Goal: Transaction & Acquisition: Book appointment/travel/reservation

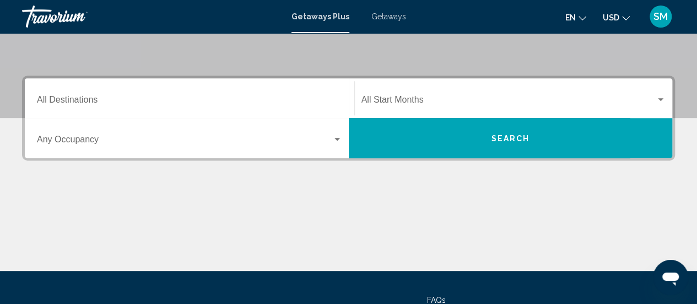
scroll to position [220, 0]
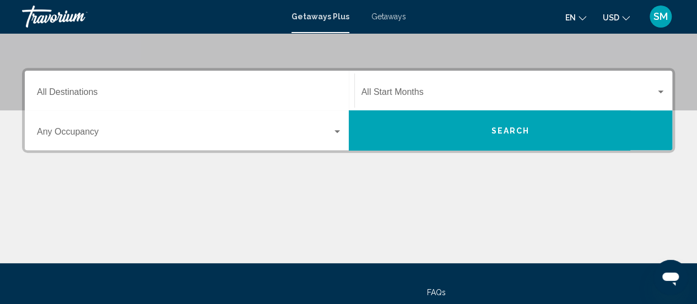
click at [279, 88] on div "Destination All Destinations" at bounding box center [189, 90] width 305 height 35
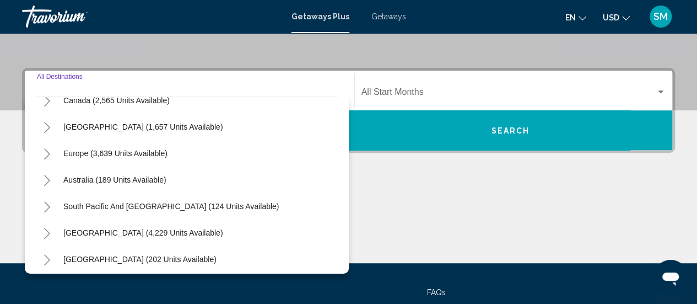
scroll to position [110, 0]
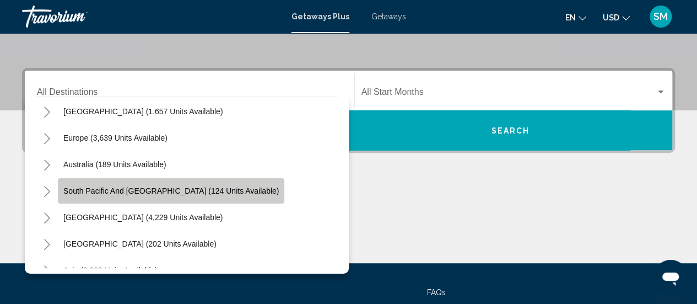
click at [193, 192] on span "South Pacific and [GEOGRAPHIC_DATA] (124 units available)" at bounding box center [170, 190] width 215 height 9
type input "**********"
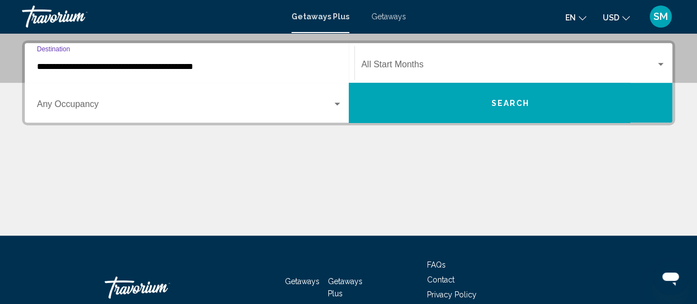
scroll to position [252, 0]
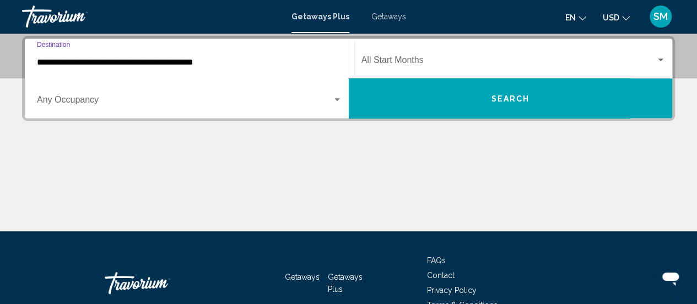
click at [101, 97] on span "Search widget" at bounding box center [184, 102] width 295 height 10
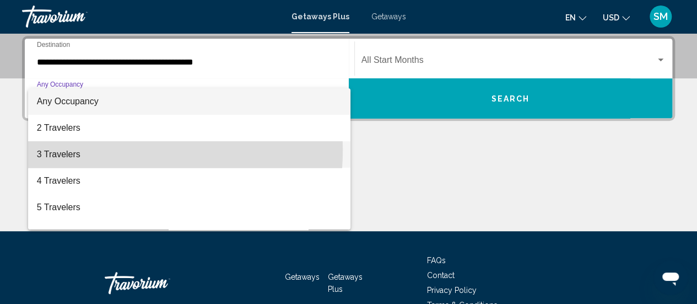
click at [74, 149] on span "3 Travelers" at bounding box center [189, 154] width 305 height 26
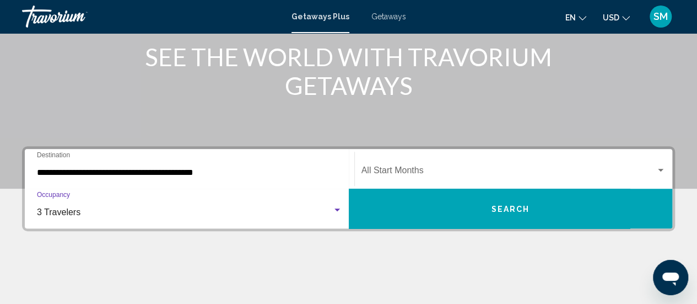
click at [473, 168] on span "Search widget" at bounding box center [509, 173] width 295 height 10
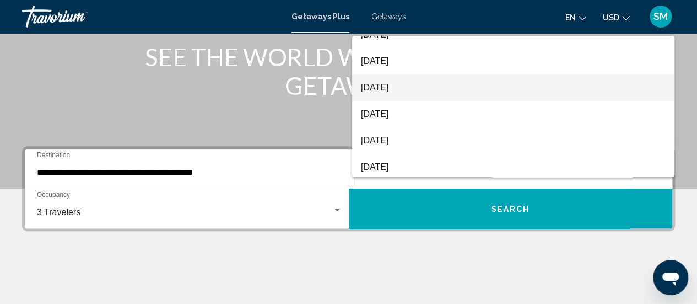
scroll to position [110, 0]
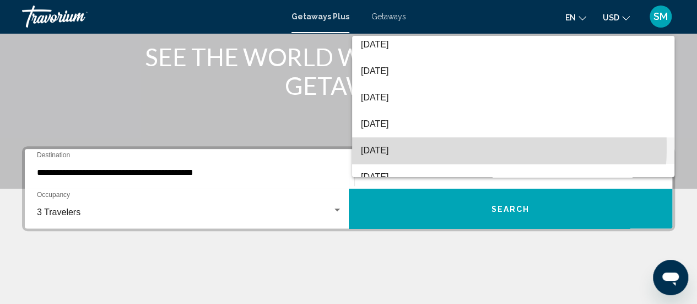
click at [434, 147] on span "[DATE]" at bounding box center [513, 150] width 305 height 26
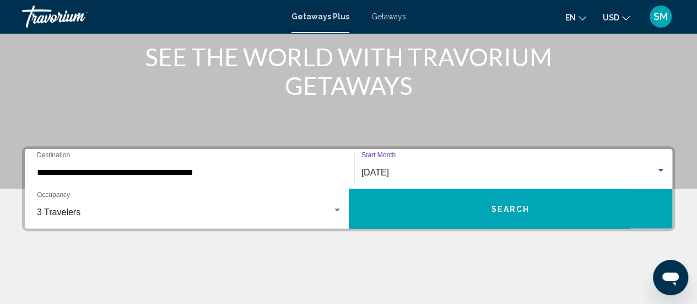
drag, startPoint x: 484, startPoint y: 213, endPoint x: 482, endPoint y: 207, distance: 6.5
click at [484, 211] on button "Search" at bounding box center [511, 208] width 324 height 40
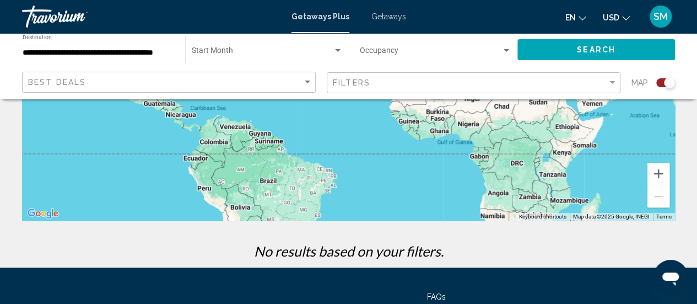
scroll to position [55, 0]
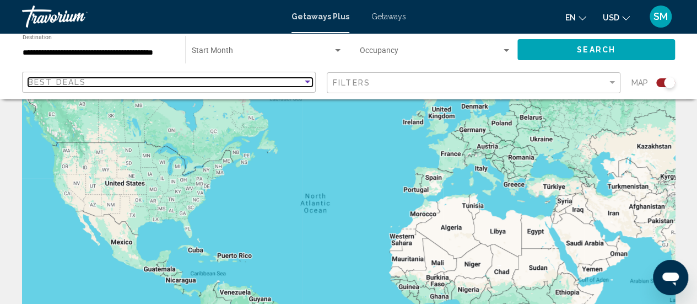
click at [303, 85] on div "Sort by" at bounding box center [308, 82] width 10 height 9
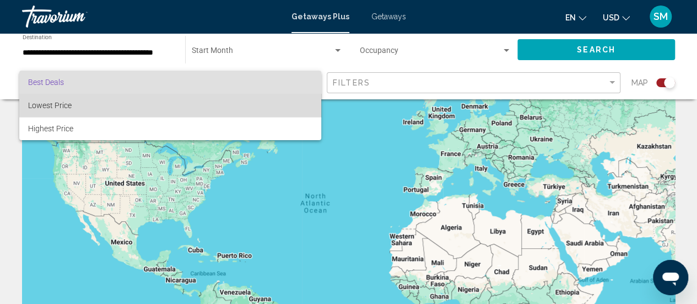
click at [292, 105] on span "Lowest Price" at bounding box center [170, 105] width 284 height 23
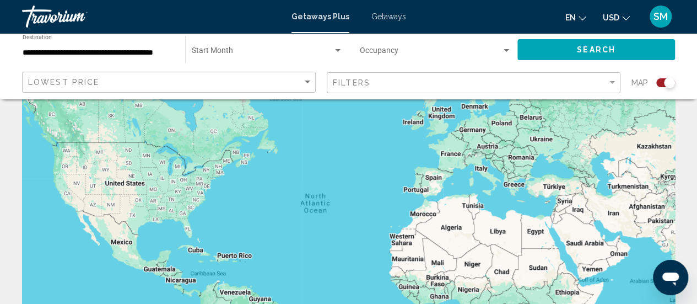
click at [380, 88] on div "Filters" at bounding box center [475, 83] width 284 height 20
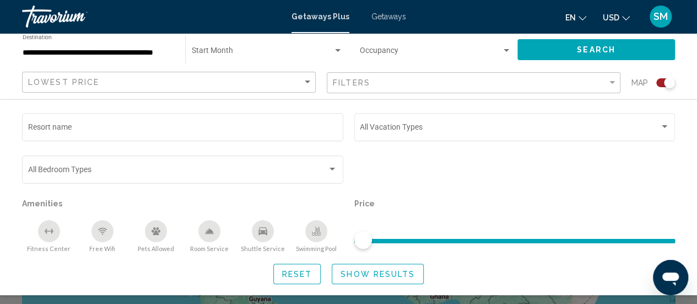
click at [380, 88] on div "Filters" at bounding box center [475, 83] width 284 height 20
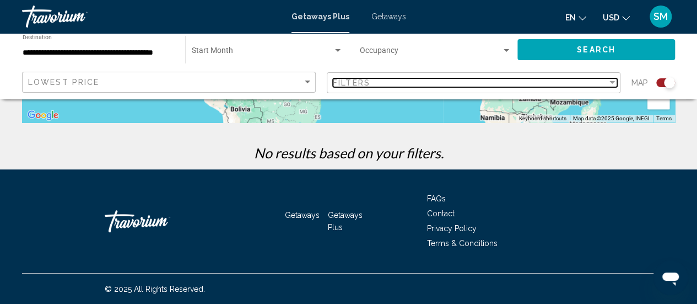
scroll to position [43, 0]
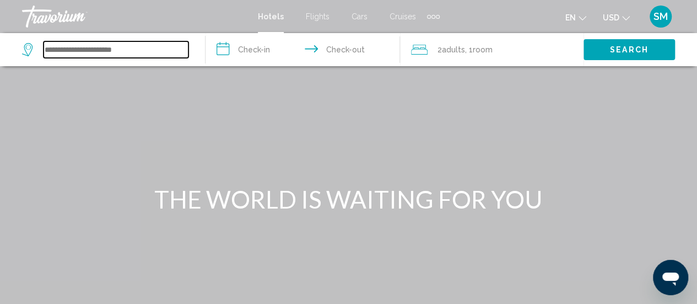
click at [120, 52] on input "Search widget" at bounding box center [116, 49] width 145 height 17
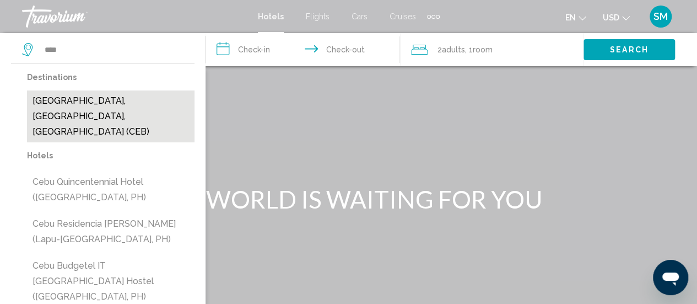
click at [132, 96] on button "Cebu, Cebu Island, Philippines (CEB)" at bounding box center [111, 116] width 168 height 52
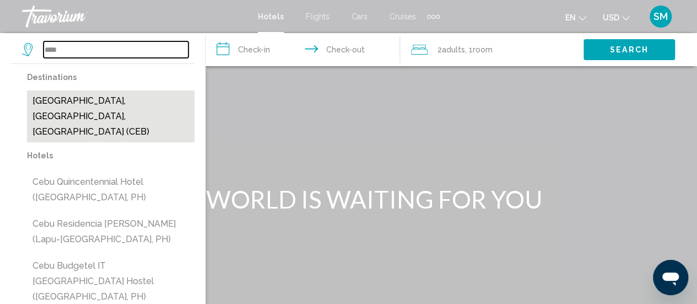
type input "**********"
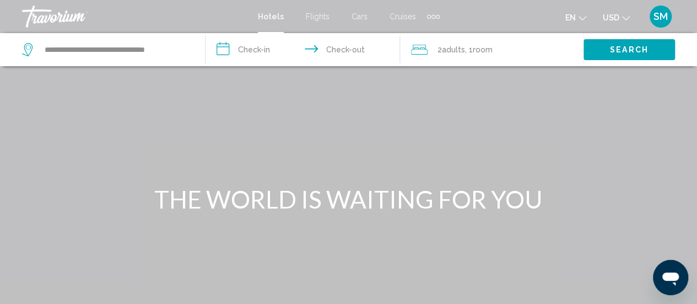
click at [223, 55] on input "**********" at bounding box center [305, 51] width 199 height 36
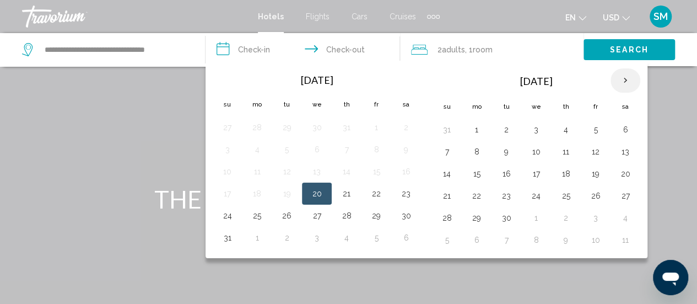
click at [617, 79] on th "Next month" at bounding box center [626, 80] width 30 height 24
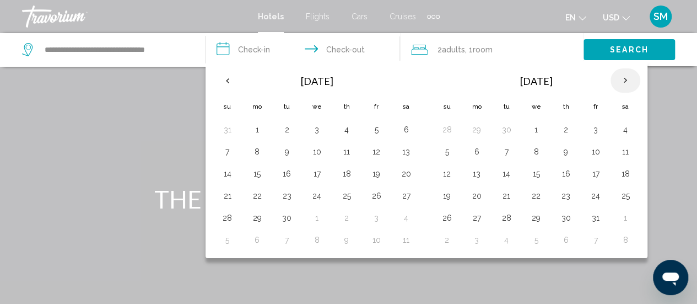
click at [617, 79] on th "Next month" at bounding box center [626, 80] width 30 height 24
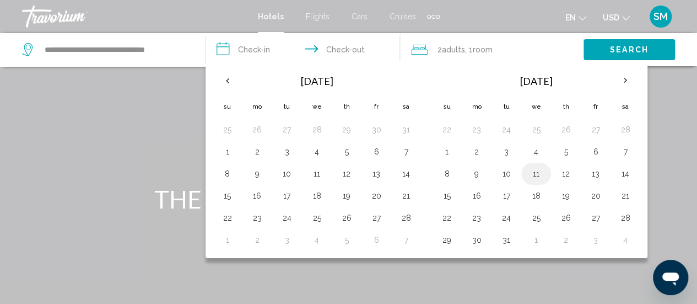
click at [536, 172] on button "11" at bounding box center [536, 173] width 18 height 15
click at [558, 169] on button "12" at bounding box center [566, 173] width 18 height 15
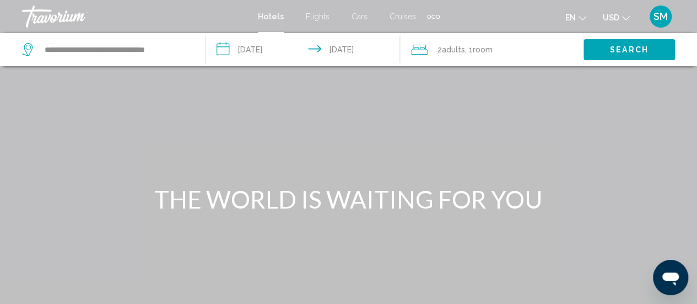
drag, startPoint x: 222, startPoint y: 51, endPoint x: 271, endPoint y: 63, distance: 51.2
click at [222, 50] on input "**********" at bounding box center [305, 51] width 199 height 36
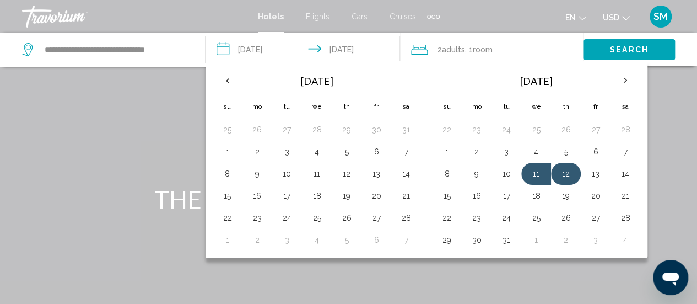
click at [560, 173] on button "12" at bounding box center [566, 173] width 18 height 15
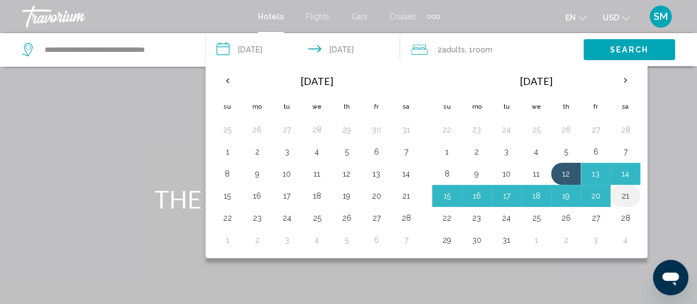
click at [621, 195] on button "21" at bounding box center [626, 195] width 18 height 15
type input "**********"
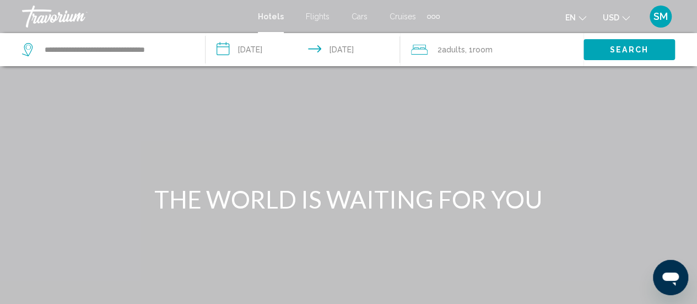
click at [520, 47] on div "2 Adult Adults , 1 Room rooms" at bounding box center [497, 49] width 172 height 15
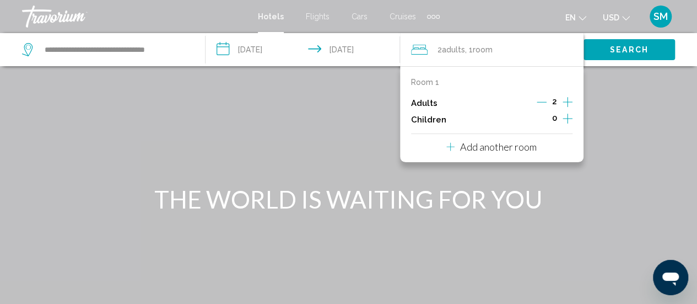
click at [569, 118] on icon "Increment children" at bounding box center [568, 119] width 10 height 10
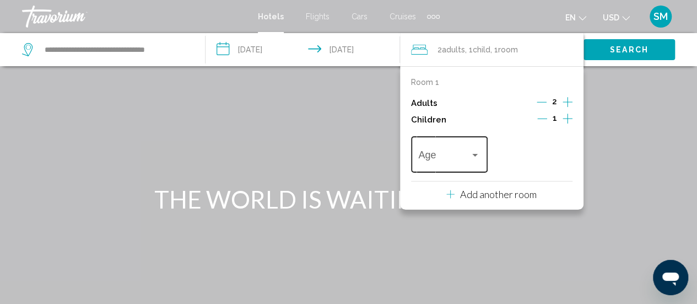
click at [470, 147] on div "Age" at bounding box center [449, 152] width 62 height 39
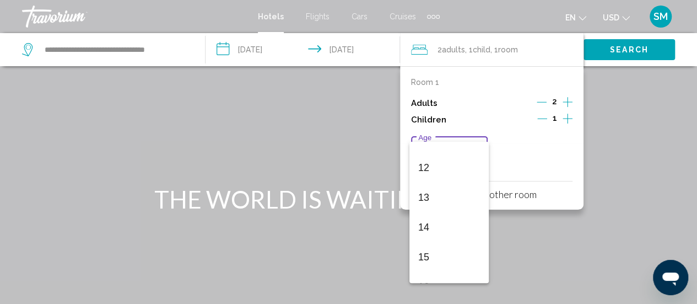
scroll to position [395, 0]
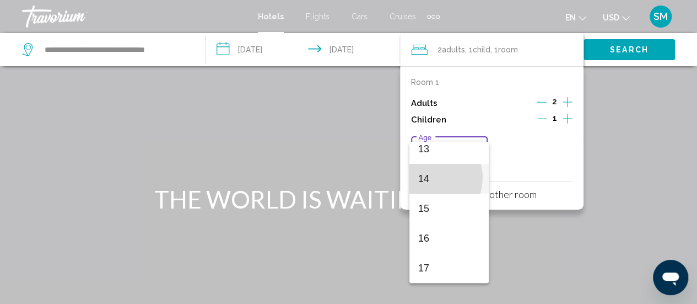
click at [430, 177] on span "14" at bounding box center [449, 179] width 62 height 30
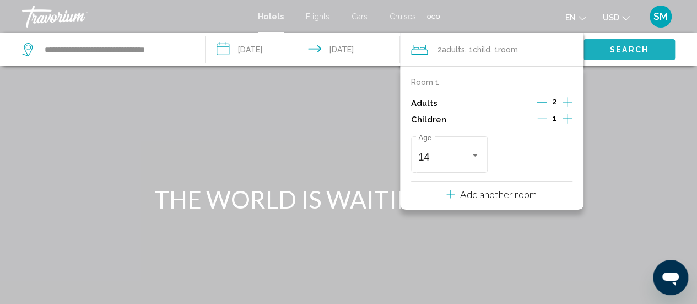
click at [624, 52] on span "Search" at bounding box center [629, 50] width 39 height 9
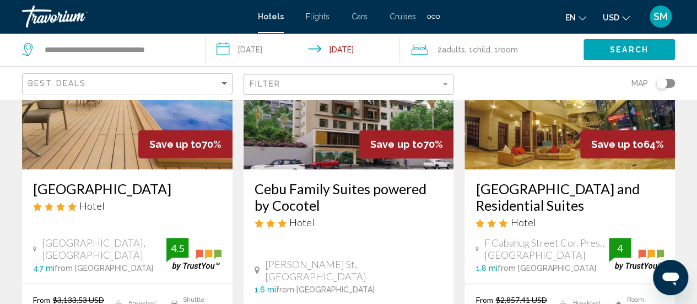
scroll to position [220, 0]
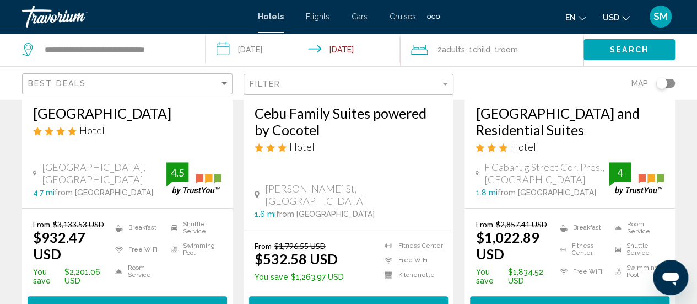
click at [623, 20] on icon "Change currency" at bounding box center [626, 18] width 8 height 8
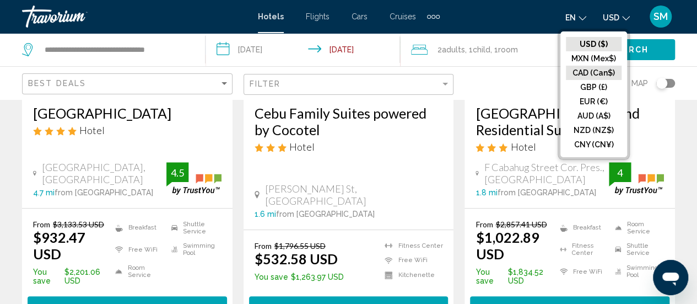
click at [601, 78] on button "CAD (Can$)" at bounding box center [594, 73] width 56 height 14
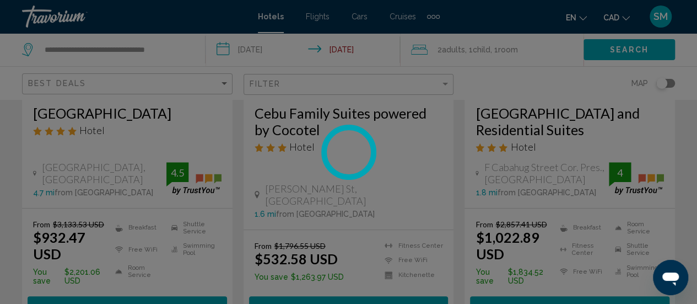
scroll to position [58, 0]
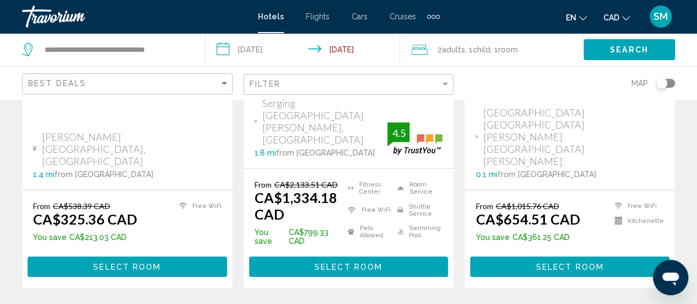
scroll to position [1732, 0]
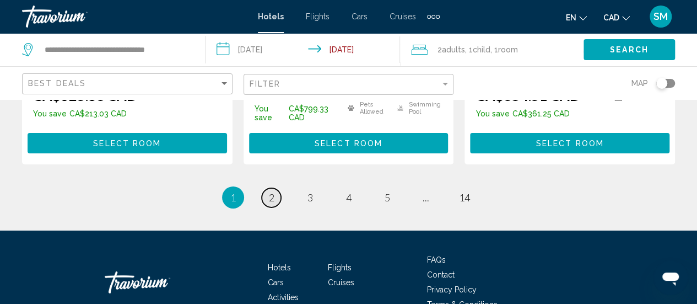
click at [272, 191] on span "2" at bounding box center [272, 197] width 6 height 12
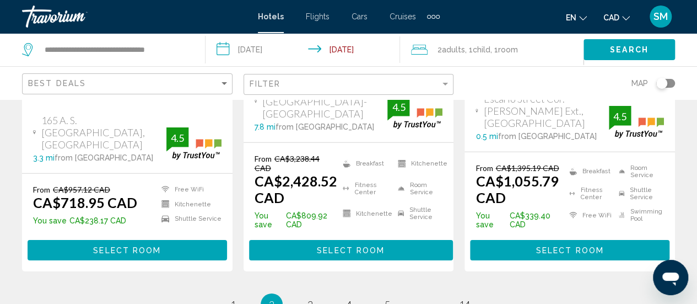
scroll to position [1653, 0]
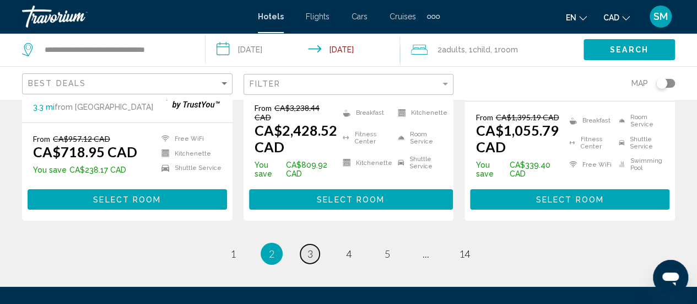
click at [309, 247] on span "3" at bounding box center [311, 253] width 6 height 12
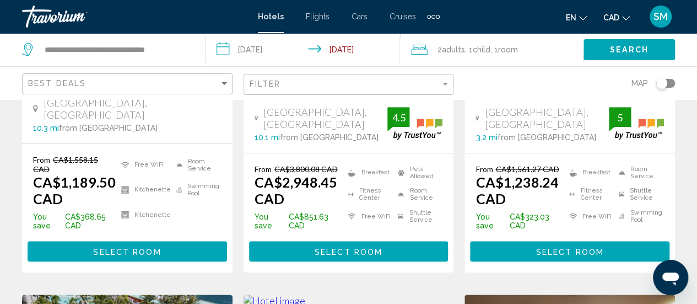
scroll to position [110, 0]
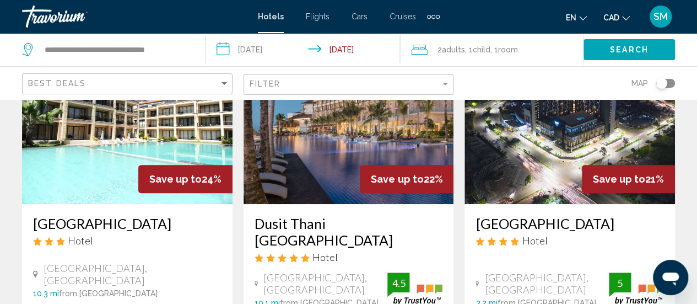
click at [351, 148] on img "Main content" at bounding box center [349, 116] width 211 height 176
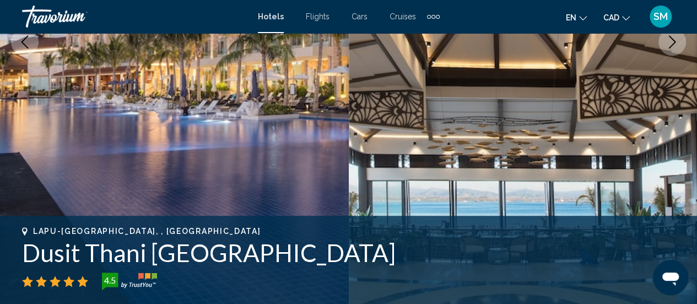
scroll to position [198, 0]
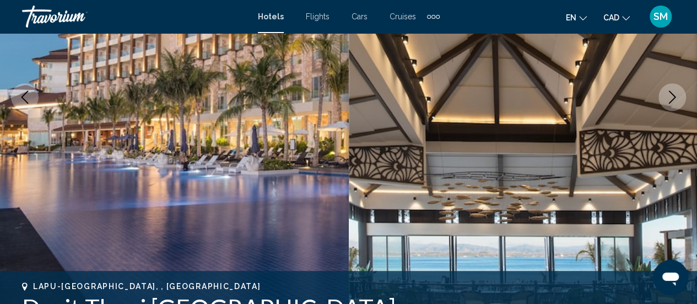
click at [669, 103] on button "Next image" at bounding box center [673, 97] width 28 height 28
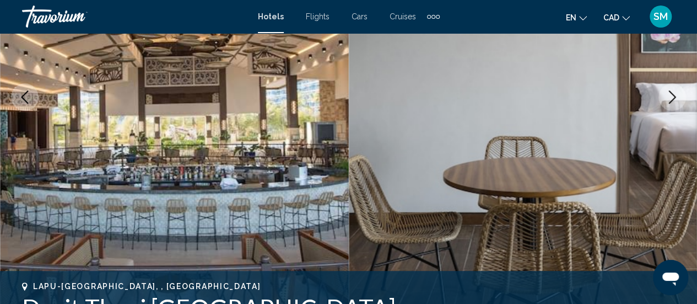
click at [669, 103] on button "Next image" at bounding box center [673, 97] width 28 height 28
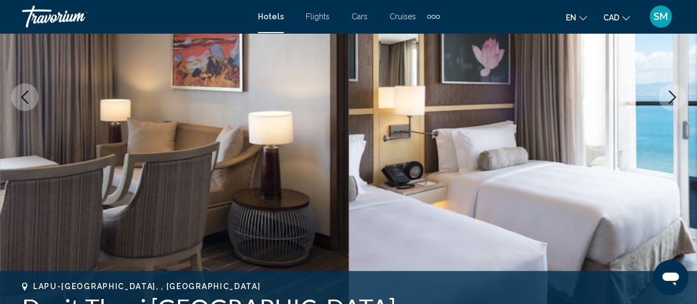
click at [669, 103] on button "Next image" at bounding box center [673, 97] width 28 height 28
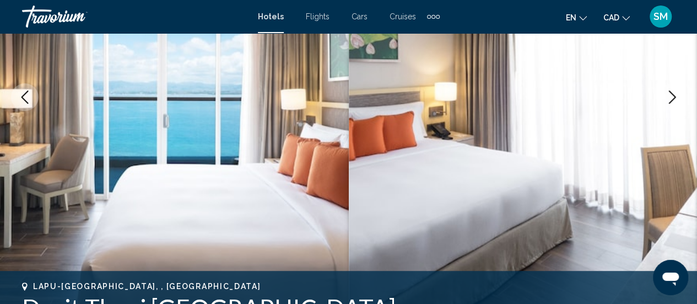
click at [669, 103] on button "Next image" at bounding box center [673, 97] width 28 height 28
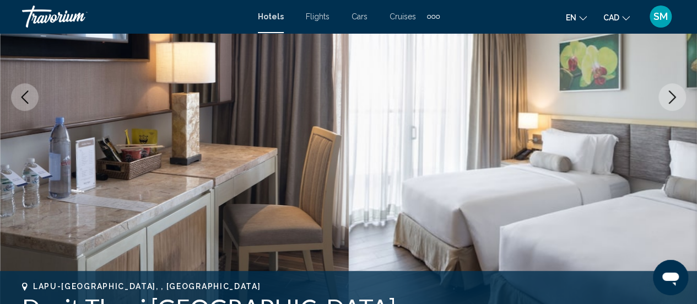
click at [669, 103] on button "Next image" at bounding box center [673, 97] width 28 height 28
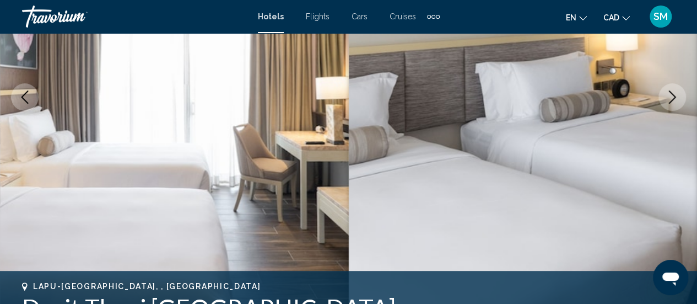
click at [669, 103] on button "Next image" at bounding box center [673, 97] width 28 height 28
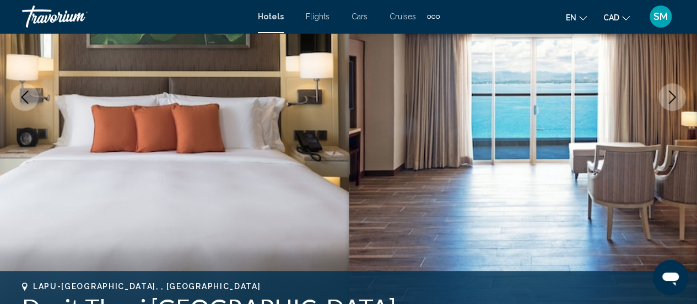
click at [669, 103] on button "Next image" at bounding box center [673, 97] width 28 height 28
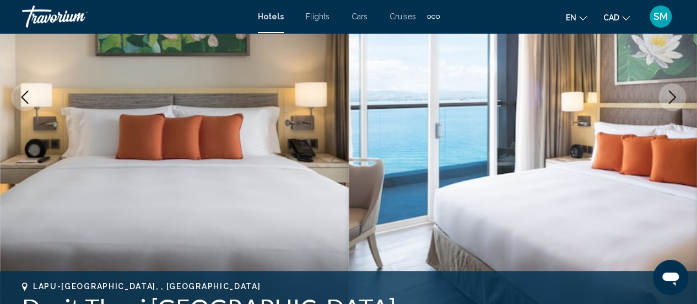
click at [669, 103] on button "Next image" at bounding box center [673, 97] width 28 height 28
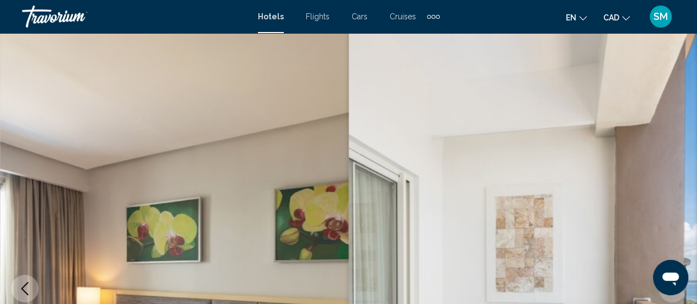
scroll to position [0, 0]
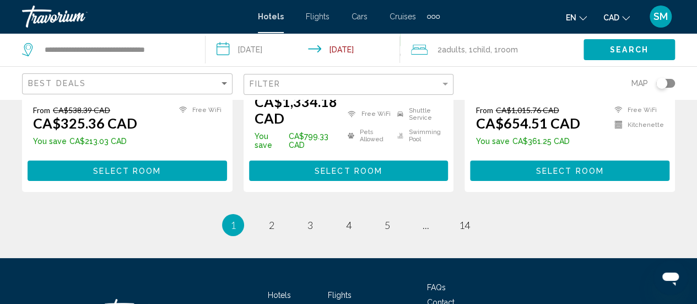
scroll to position [1732, 0]
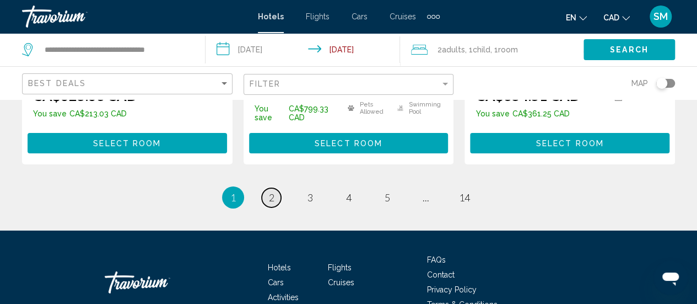
click at [262, 188] on link "page 2" at bounding box center [271, 197] width 19 height 19
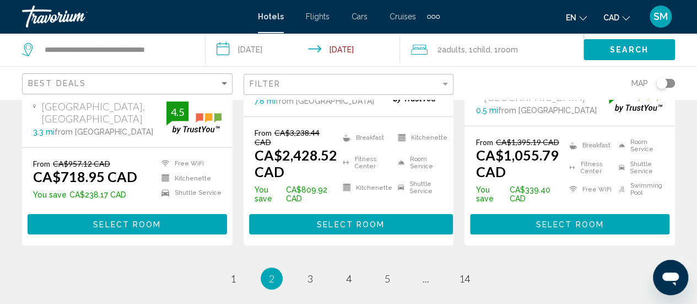
scroll to position [1708, 0]
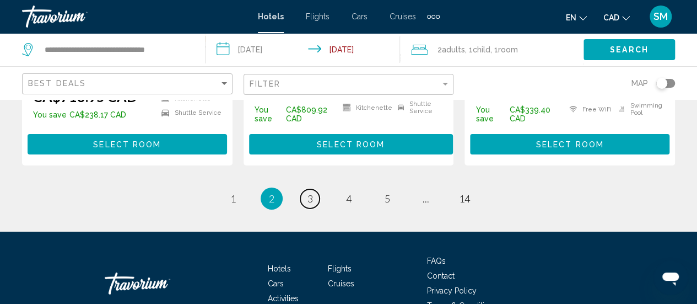
click at [319, 189] on link "page 3" at bounding box center [309, 198] width 19 height 19
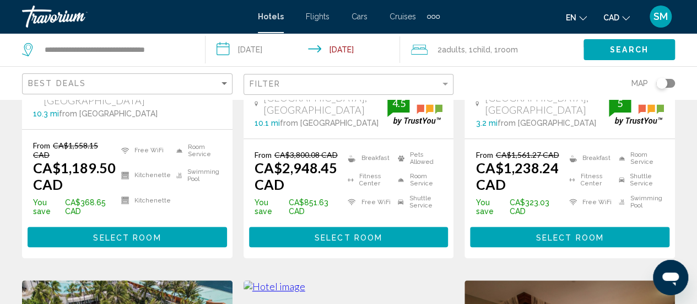
scroll to position [331, 0]
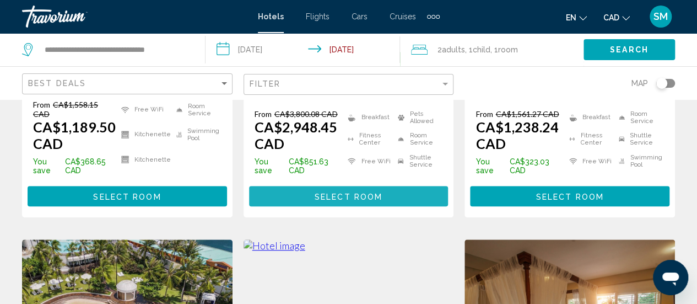
click at [352, 193] on span "Select Room" at bounding box center [349, 196] width 68 height 9
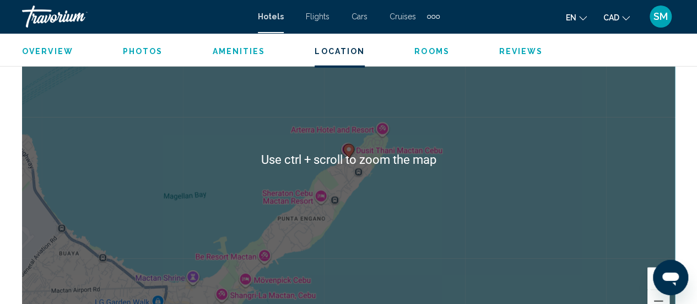
scroll to position [1355, 0]
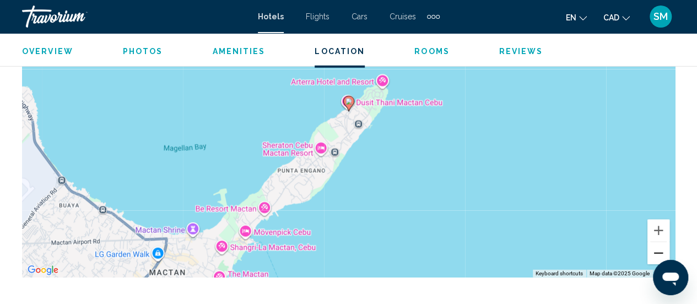
click at [656, 253] on button "Zoom out" at bounding box center [659, 253] width 22 height 22
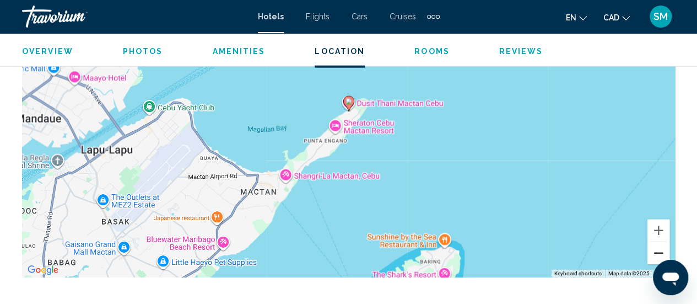
click at [656, 252] on button "Zoom out" at bounding box center [659, 253] width 22 height 22
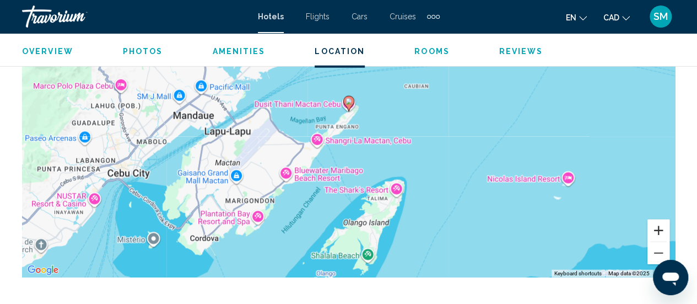
click at [655, 228] on button "Zoom in" at bounding box center [659, 230] width 22 height 22
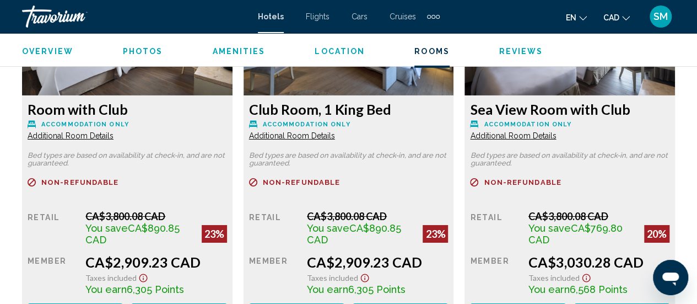
scroll to position [1906, 0]
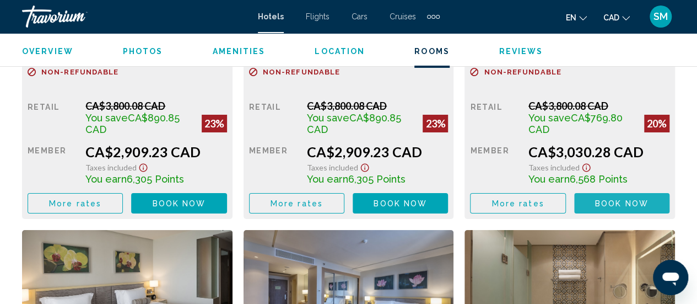
click at [622, 199] on span "Book now" at bounding box center [621, 203] width 53 height 9
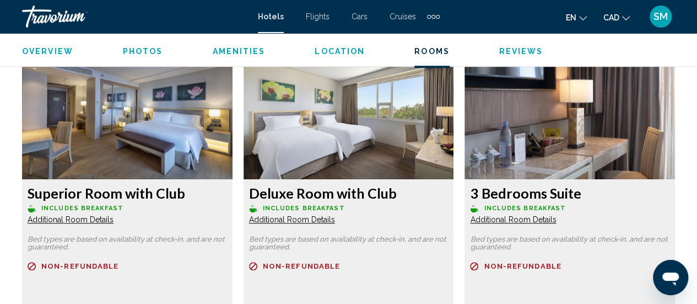
scroll to position [2592, 0]
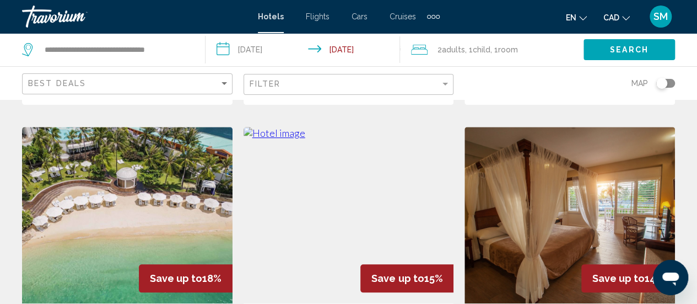
scroll to position [441, 0]
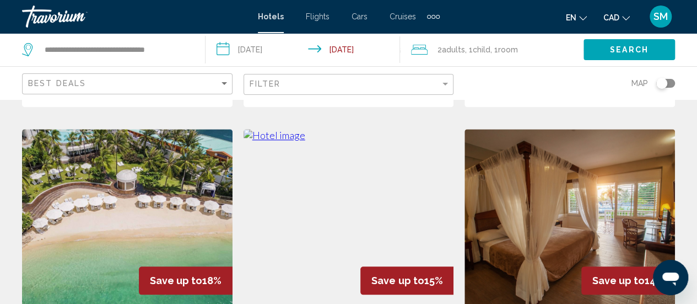
click at [145, 170] on img "Main content" at bounding box center [127, 217] width 211 height 176
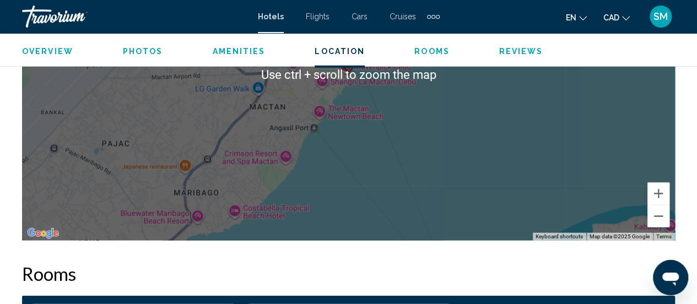
scroll to position [1410, 0]
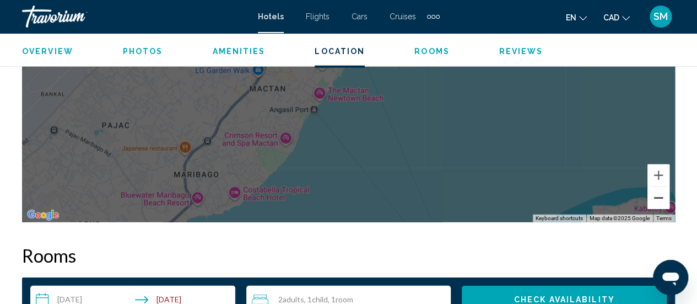
click at [663, 196] on button "Zoom out" at bounding box center [659, 198] width 22 height 22
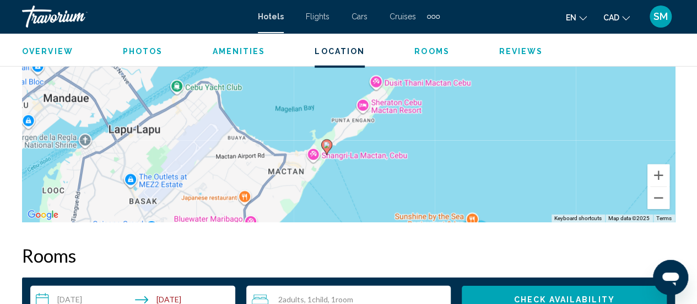
drag, startPoint x: 441, startPoint y: 143, endPoint x: 418, endPoint y: 241, distance: 100.3
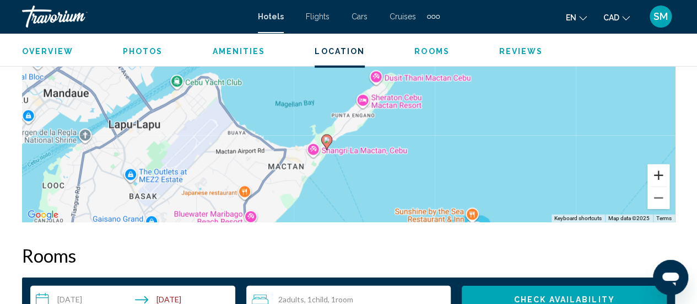
click at [657, 176] on button "Zoom in" at bounding box center [659, 175] width 22 height 22
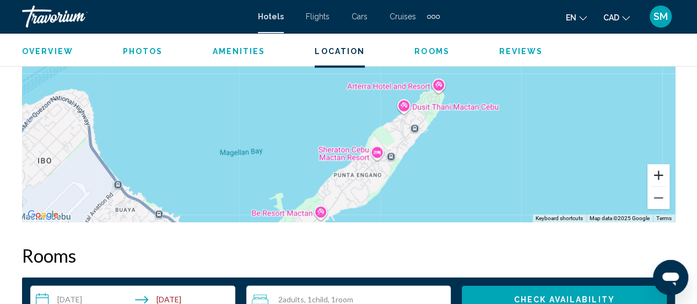
click at [657, 176] on button "Zoom in" at bounding box center [659, 175] width 22 height 22
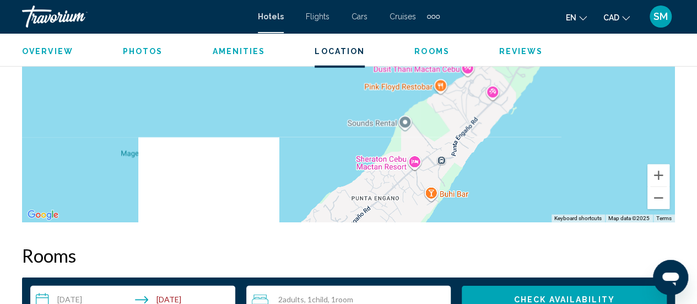
drag, startPoint x: 483, startPoint y: 206, endPoint x: 517, endPoint y: 36, distance: 172.5
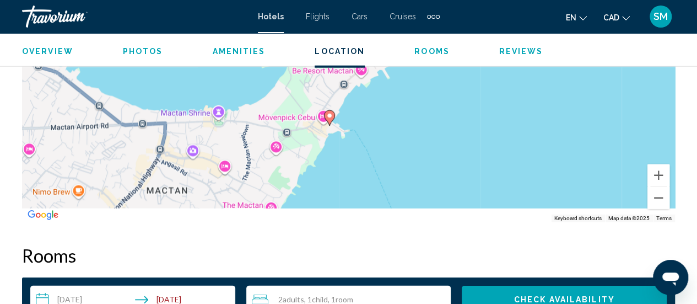
drag, startPoint x: 442, startPoint y: 158, endPoint x: 469, endPoint y: 26, distance: 135.0
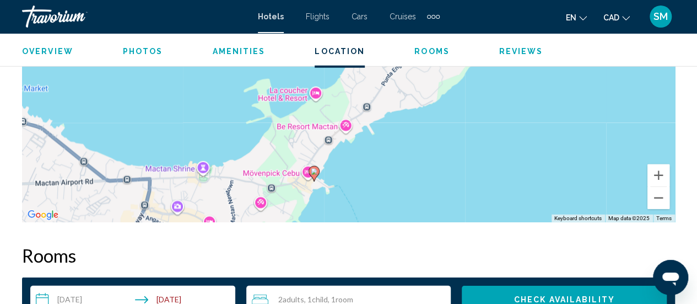
drag, startPoint x: 382, startPoint y: 170, endPoint x: 372, endPoint y: 211, distance: 42.6
click at [666, 202] on button "Zoom out" at bounding box center [659, 198] width 22 height 22
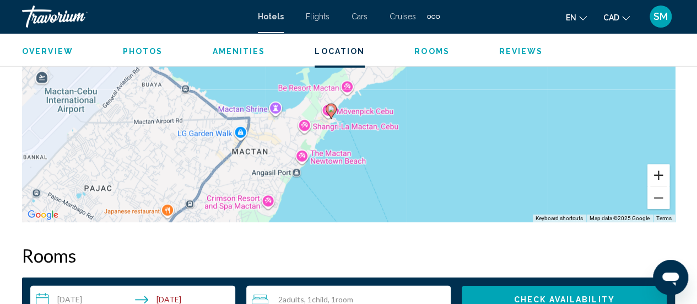
click at [655, 169] on button "Zoom in" at bounding box center [659, 175] width 22 height 22
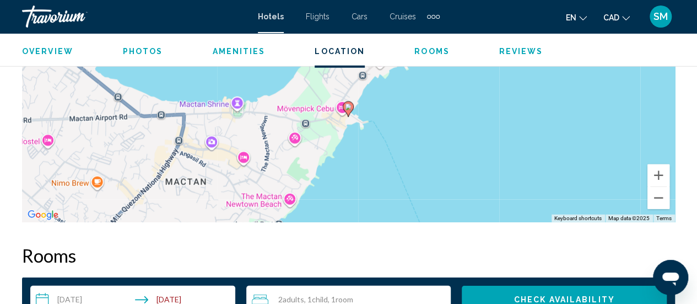
drag, startPoint x: 446, startPoint y: 165, endPoint x: 481, endPoint y: 100, distance: 73.5
click at [481, 100] on div "To activate drag with keyboard, press Alt + Enter. Once in keyboard drag state,…" at bounding box center [348, 56] width 653 height 331
click at [351, 102] on icon "Main content" at bounding box center [348, 108] width 11 height 15
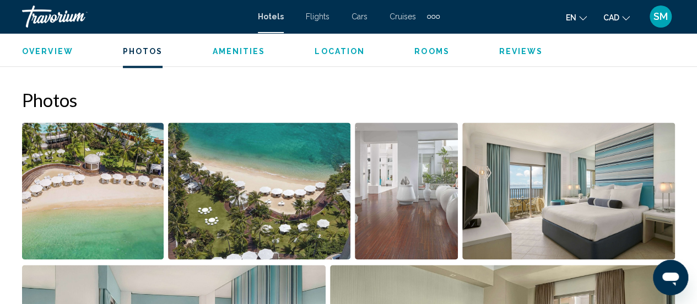
scroll to position [694, 0]
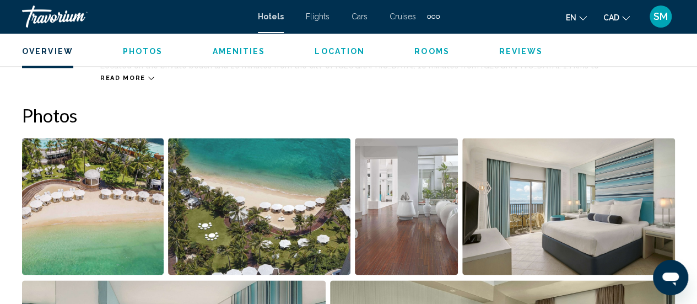
click at [135, 53] on span "Photos" at bounding box center [143, 51] width 40 height 9
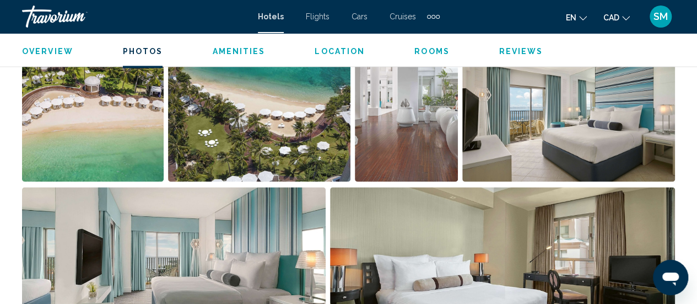
scroll to position [511, 0]
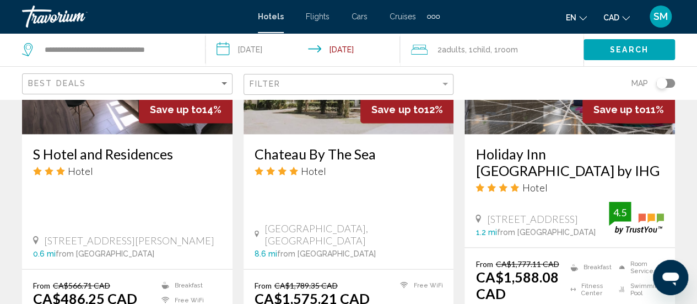
scroll to position [937, 0]
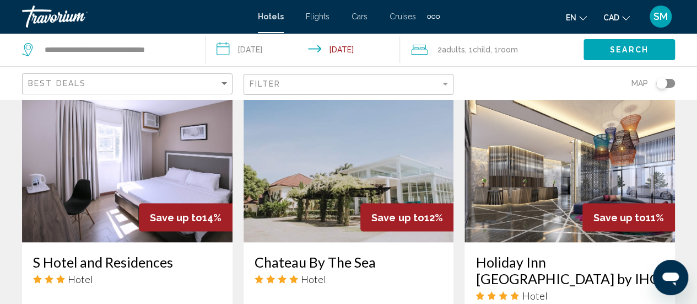
click at [390, 154] on img "Main content" at bounding box center [349, 154] width 211 height 176
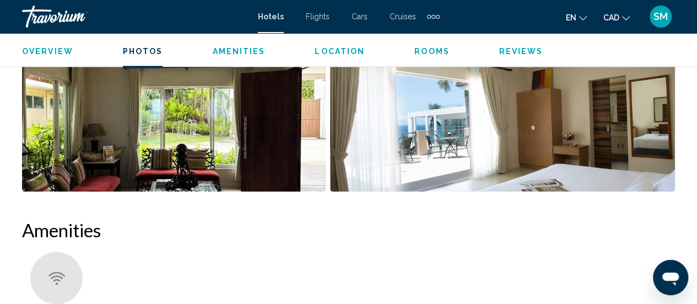
scroll to position [859, 0]
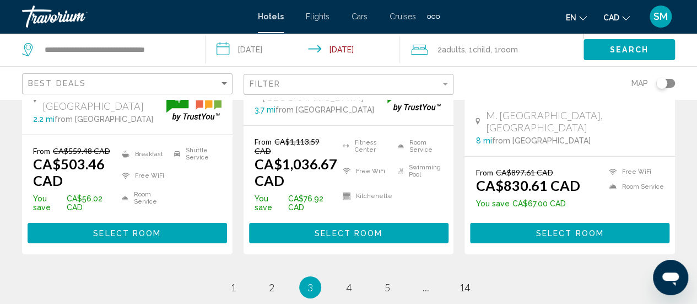
scroll to position [1707, 0]
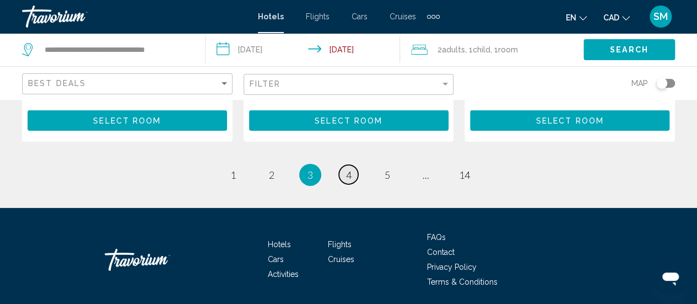
click at [351, 169] on span "4" at bounding box center [349, 175] width 6 height 12
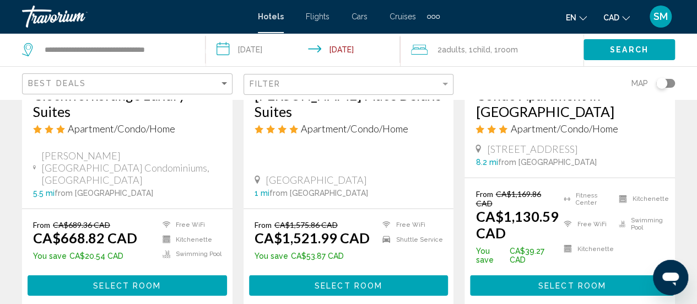
scroll to position [1598, 0]
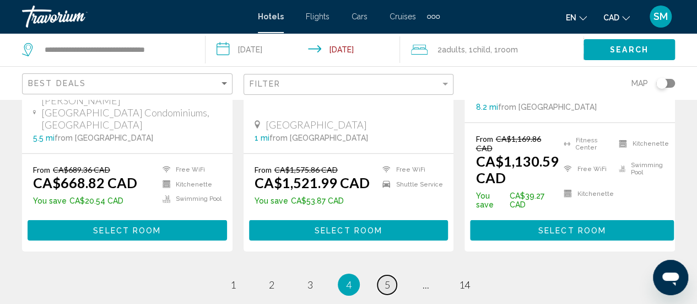
click at [384, 275] on link "page 5" at bounding box center [387, 284] width 19 height 19
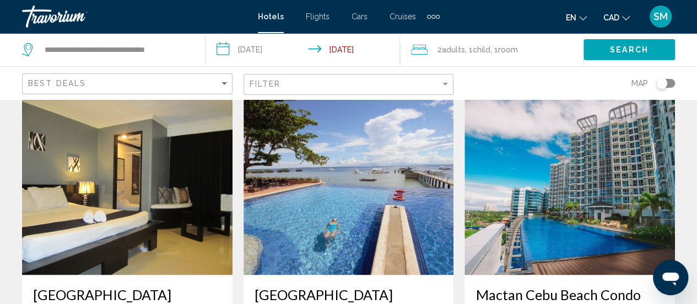
scroll to position [882, 0]
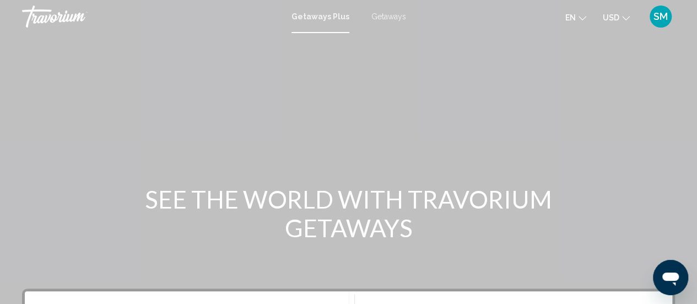
click at [624, 14] on mat-icon "Change currency" at bounding box center [626, 17] width 8 height 8
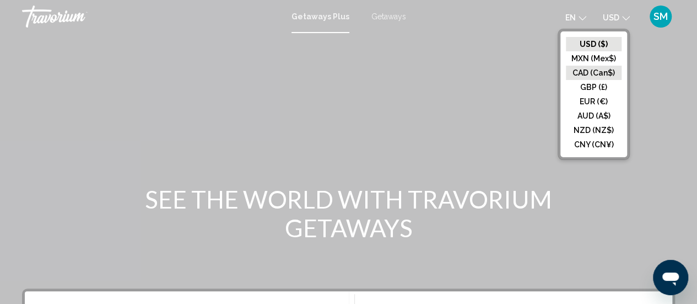
click at [597, 72] on button "CAD (Can$)" at bounding box center [594, 73] width 56 height 14
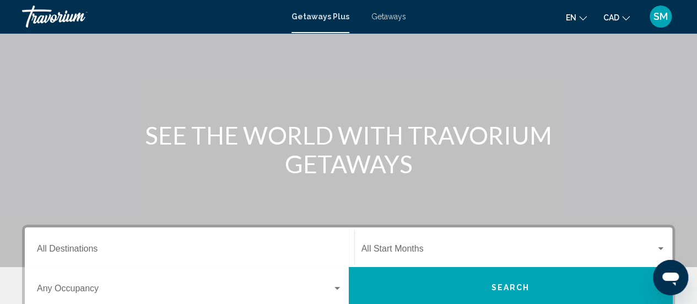
scroll to position [220, 0]
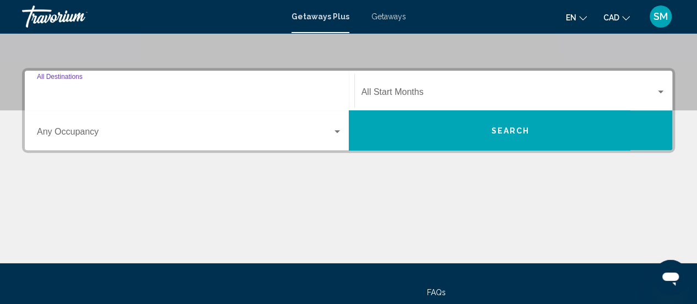
click at [268, 96] on input "Destination All Destinations" at bounding box center [189, 94] width 305 height 10
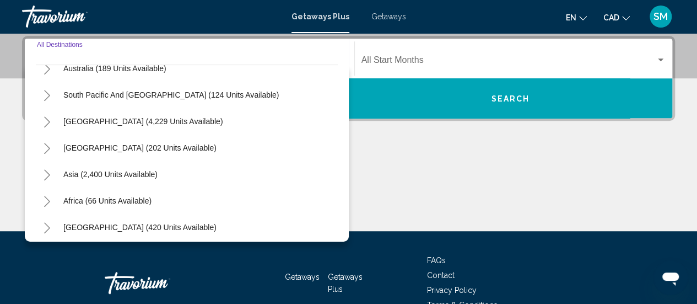
scroll to position [179, 0]
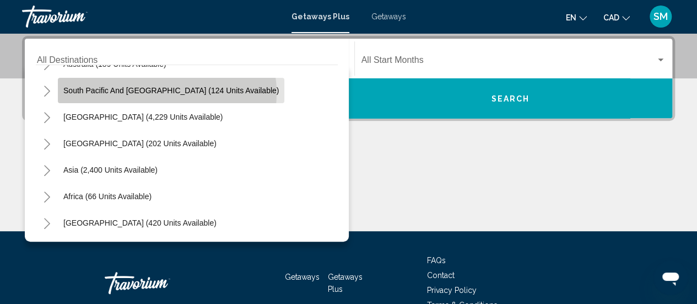
click at [166, 93] on span "South Pacific and [GEOGRAPHIC_DATA] (124 units available)" at bounding box center [170, 90] width 215 height 9
type input "**********"
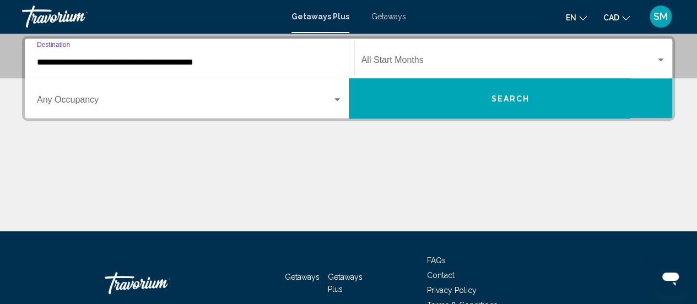
click at [164, 97] on span "Search widget" at bounding box center [184, 102] width 295 height 10
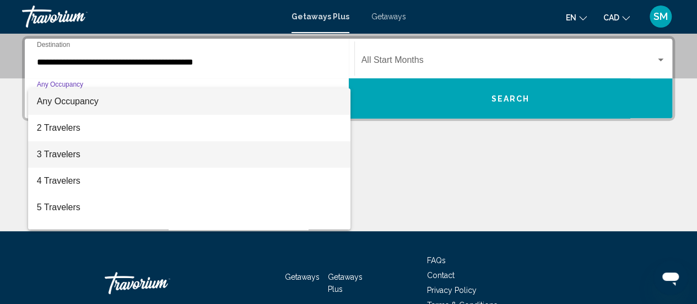
click at [72, 148] on span "3 Travelers" at bounding box center [189, 154] width 305 height 26
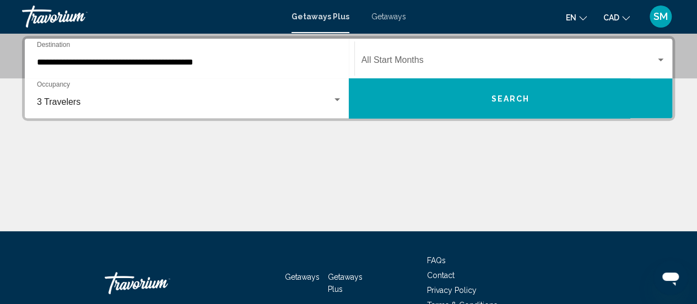
click at [405, 51] on div "Start Month All Start Months" at bounding box center [514, 58] width 305 height 35
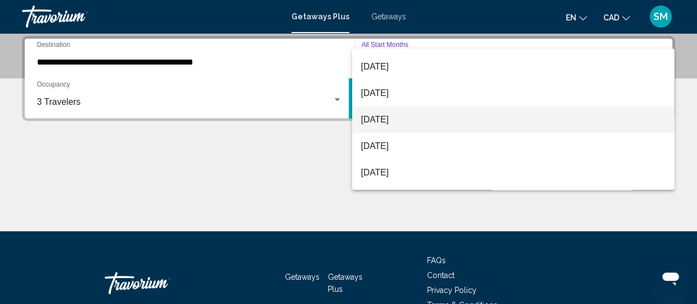
scroll to position [165, 0]
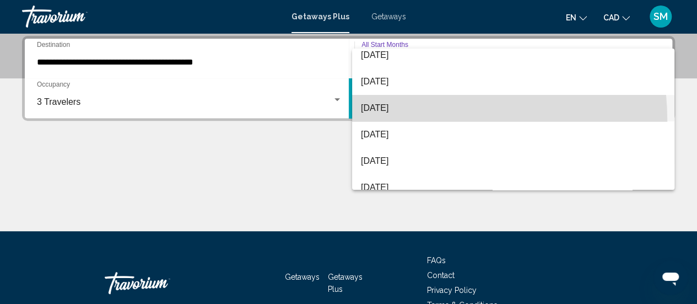
click at [393, 121] on span "[DATE]" at bounding box center [513, 108] width 305 height 26
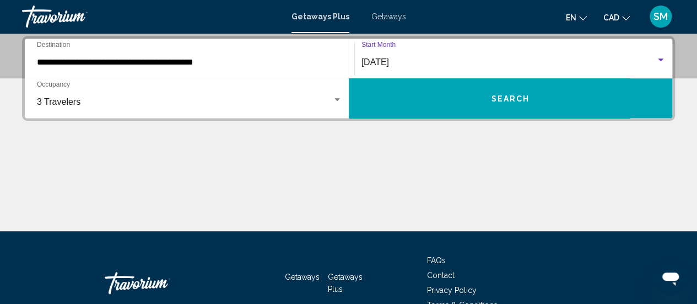
click at [403, 101] on button "Search" at bounding box center [511, 98] width 324 height 40
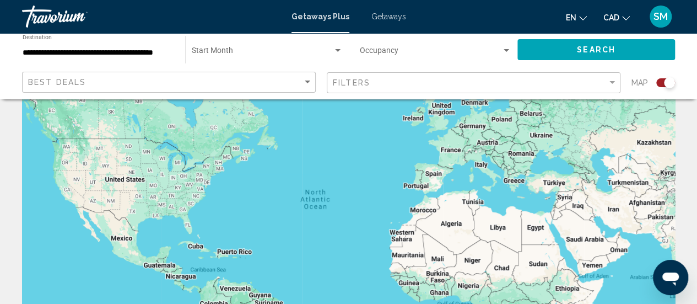
scroll to position [110, 0]
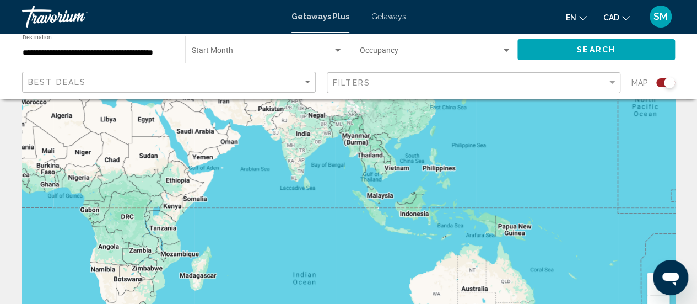
drag, startPoint x: 584, startPoint y: 219, endPoint x: 191, endPoint y: 162, distance: 397.0
click at [191, 162] on div "Main content" at bounding box center [348, 165] width 653 height 331
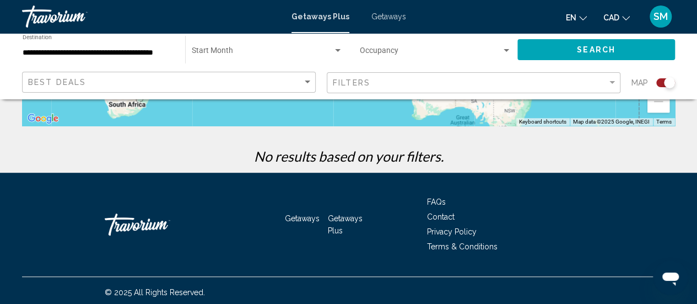
scroll to position [319, 0]
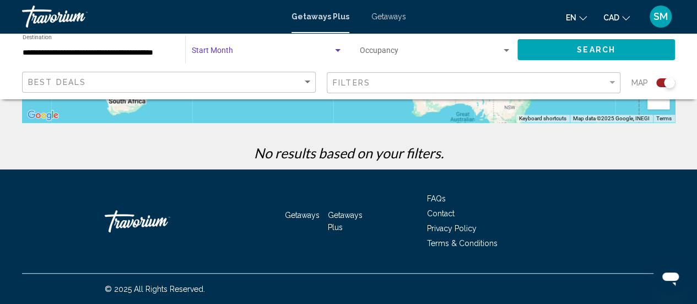
click at [335, 47] on div "Search widget" at bounding box center [338, 50] width 10 height 9
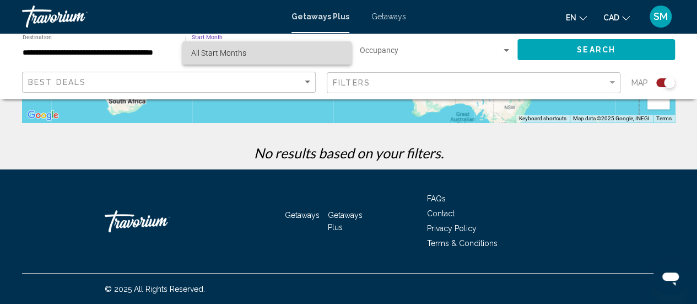
click at [300, 55] on span "All Start Months" at bounding box center [267, 52] width 152 height 23
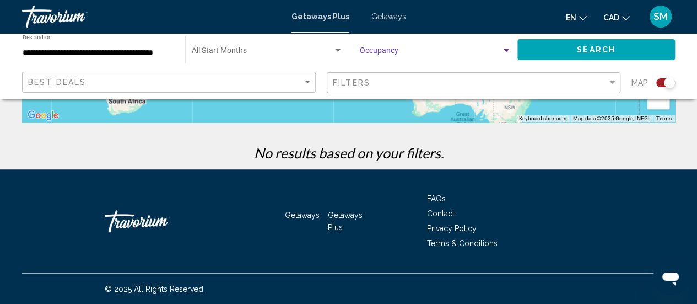
click at [393, 48] on span "Search widget" at bounding box center [431, 52] width 142 height 9
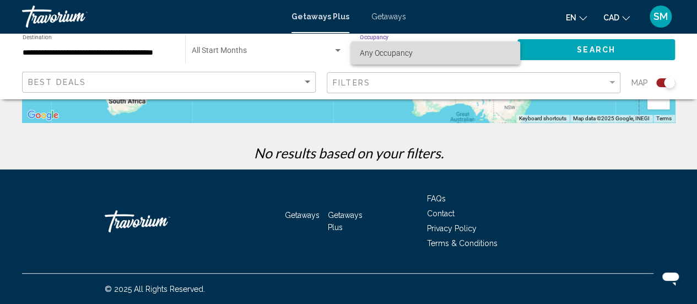
click at [392, 52] on span "Any Occupancy" at bounding box center [386, 52] width 53 height 9
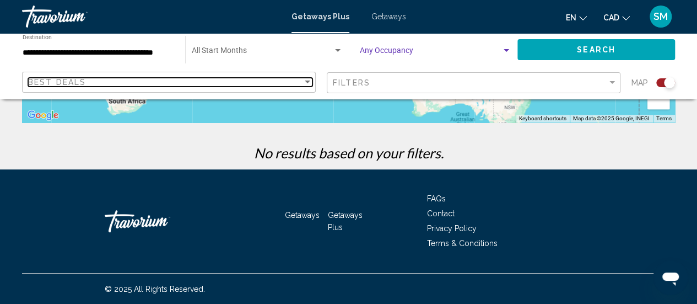
click at [114, 85] on div "Best Deals" at bounding box center [165, 82] width 274 height 9
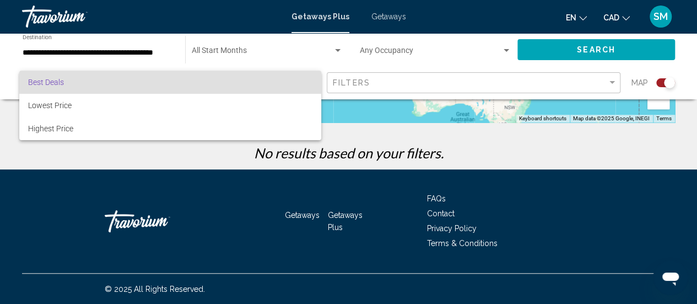
click at [158, 53] on div at bounding box center [348, 152] width 697 height 304
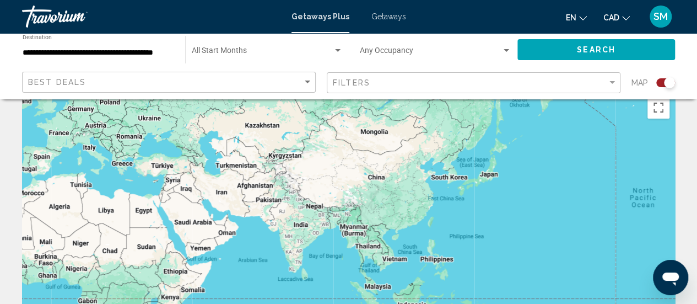
scroll to position [0, 0]
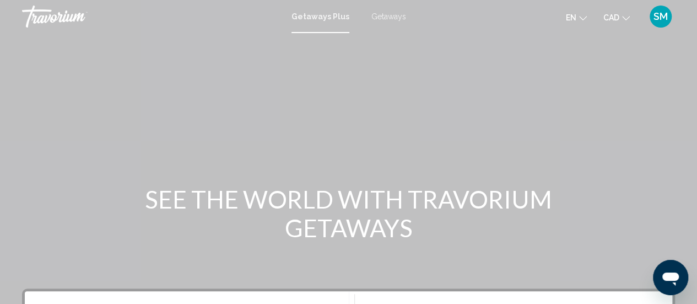
click at [390, 13] on span "Getaways" at bounding box center [388, 16] width 35 height 9
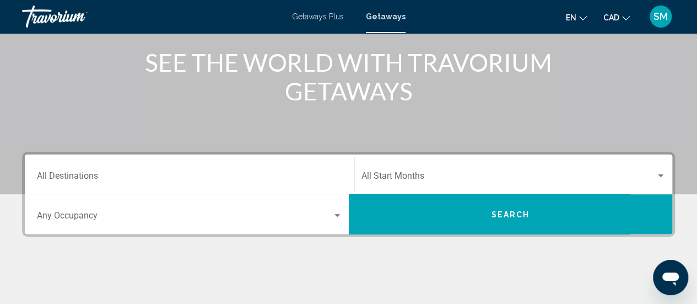
scroll to position [165, 0]
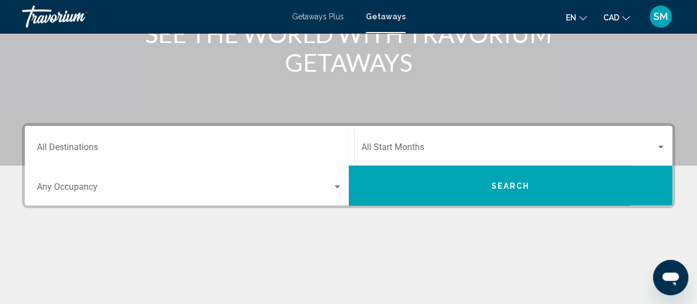
click at [238, 139] on div "Destination All Destinations" at bounding box center [189, 145] width 305 height 35
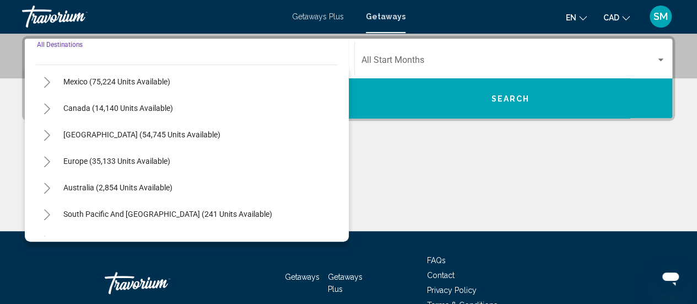
scroll to position [110, 0]
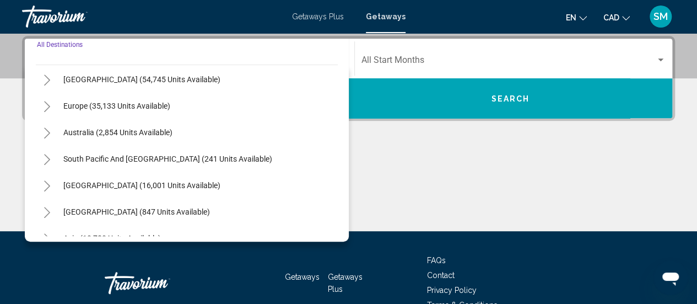
click at [207, 161] on span "South Pacific and [GEOGRAPHIC_DATA] (241 units available)" at bounding box center [167, 158] width 209 height 9
type input "**********"
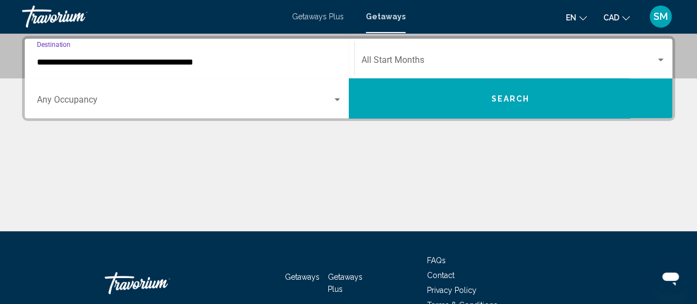
click at [528, 63] on span "Search widget" at bounding box center [509, 62] width 295 height 10
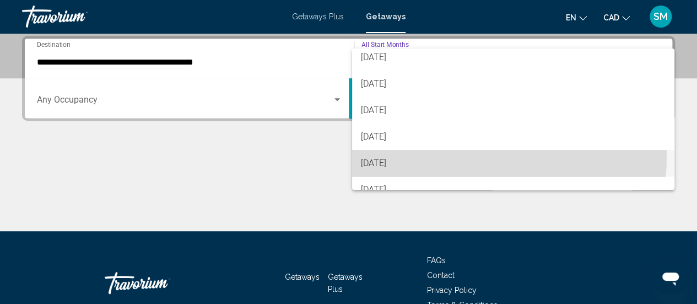
click at [422, 155] on span "[DATE]" at bounding box center [513, 163] width 305 height 26
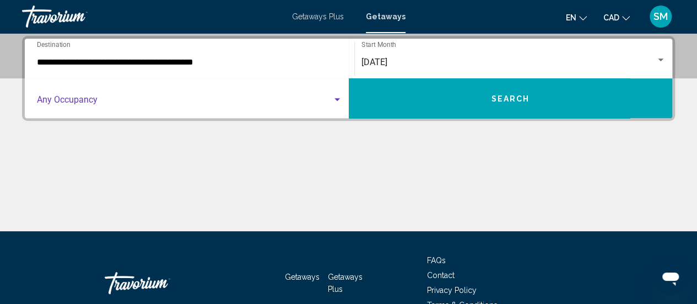
click at [338, 106] on div "Search widget" at bounding box center [189, 102] width 305 height 10
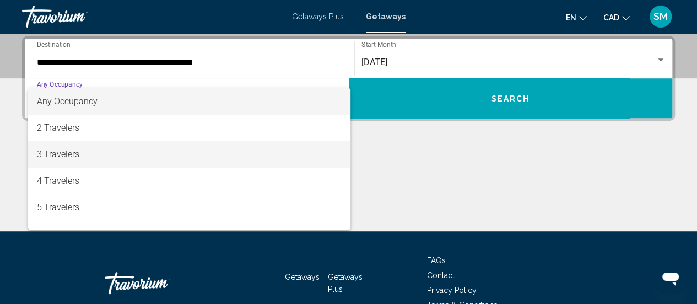
click at [182, 142] on span "3 Travelers" at bounding box center [189, 154] width 305 height 26
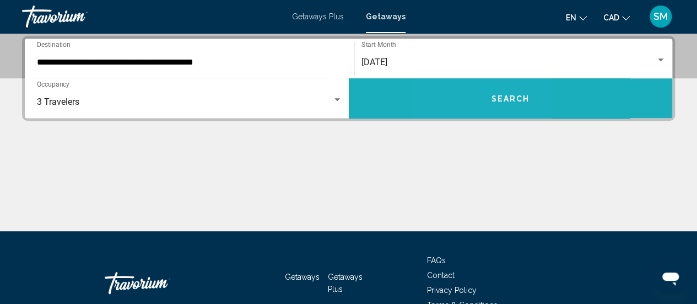
click at [473, 113] on button "Search" at bounding box center [511, 98] width 324 height 40
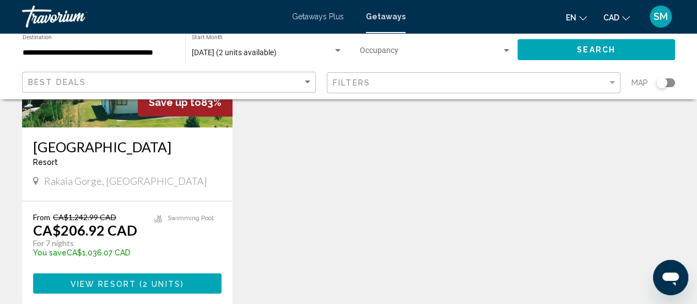
scroll to position [276, 0]
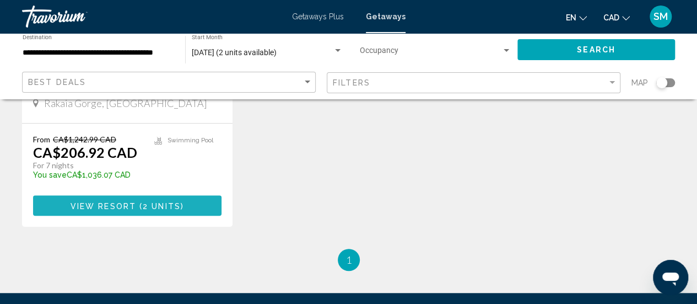
click at [118, 209] on span "View Resort" at bounding box center [104, 205] width 66 height 9
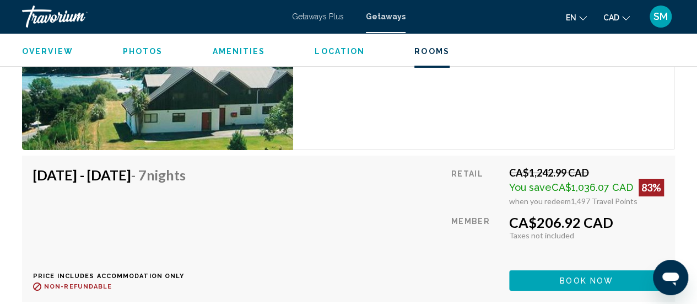
scroll to position [1851, 0]
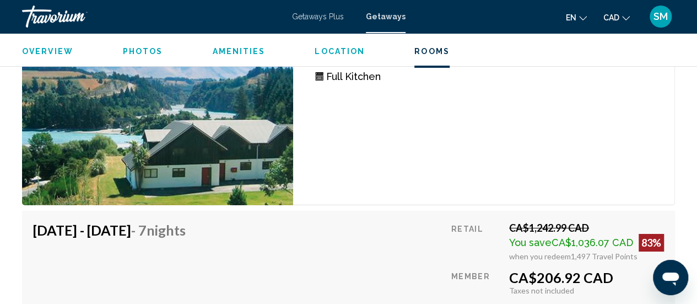
click at [333, 15] on span "Getaways Plus" at bounding box center [318, 16] width 52 height 9
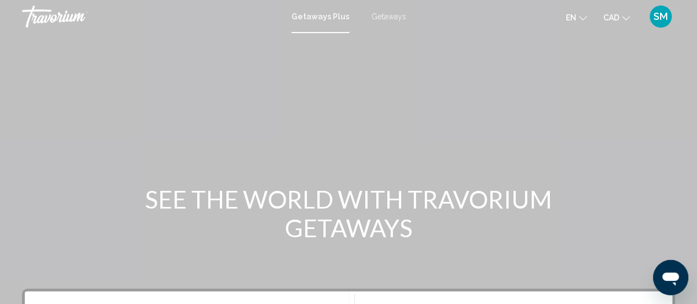
click at [335, 12] on span "Getaways Plus" at bounding box center [321, 16] width 58 height 9
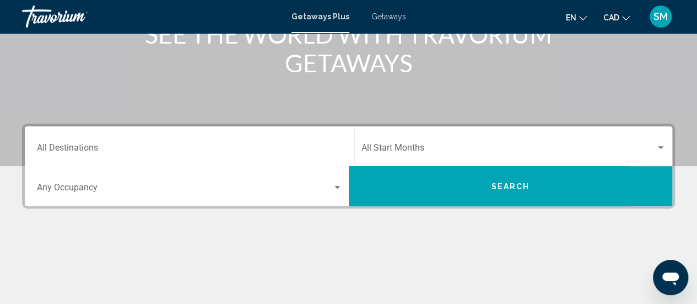
scroll to position [165, 0]
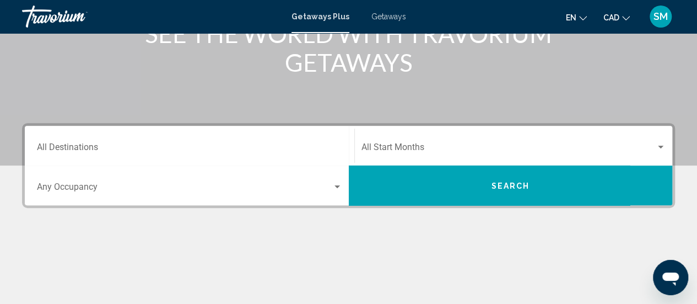
click at [188, 152] on input "Destination All Destinations" at bounding box center [189, 149] width 305 height 10
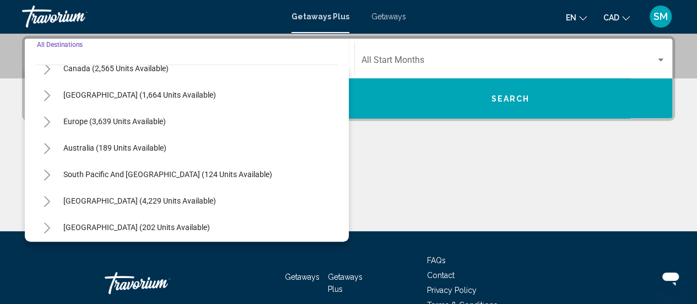
scroll to position [110, 0]
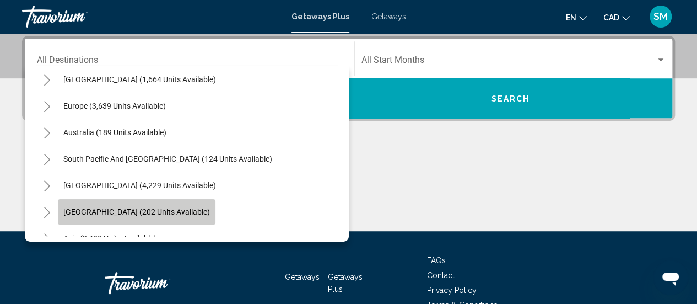
click at [166, 207] on span "[GEOGRAPHIC_DATA] (202 units available)" at bounding box center [136, 211] width 147 height 9
type input "**********"
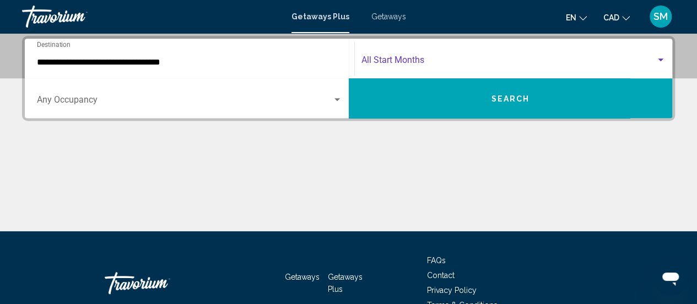
click at [375, 58] on span "Search widget" at bounding box center [509, 62] width 295 height 10
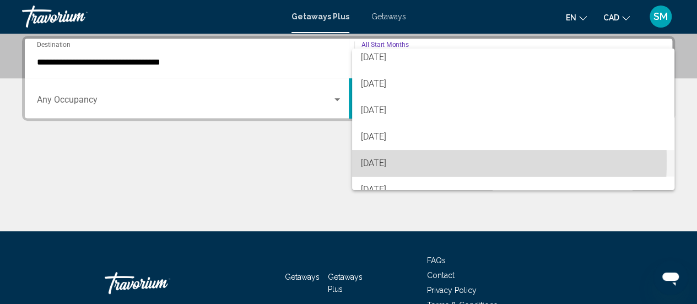
click at [400, 160] on span "[DATE]" at bounding box center [513, 163] width 305 height 26
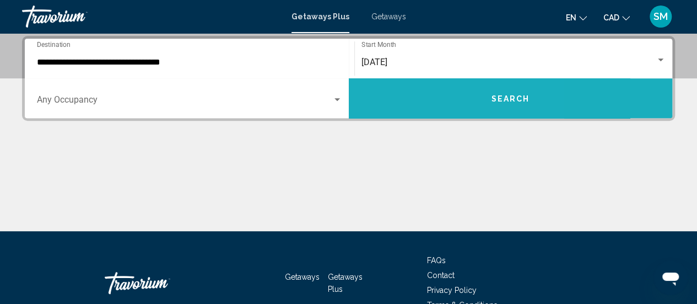
click at [408, 99] on button "Search" at bounding box center [511, 98] width 324 height 40
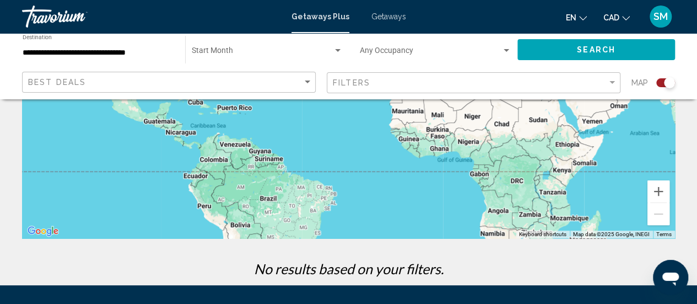
scroll to position [98, 0]
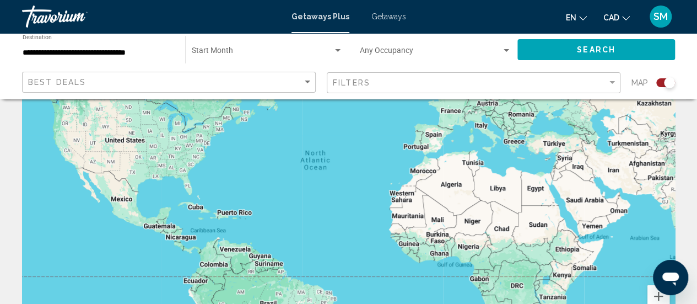
click at [152, 51] on input "**********" at bounding box center [99, 52] width 152 height 9
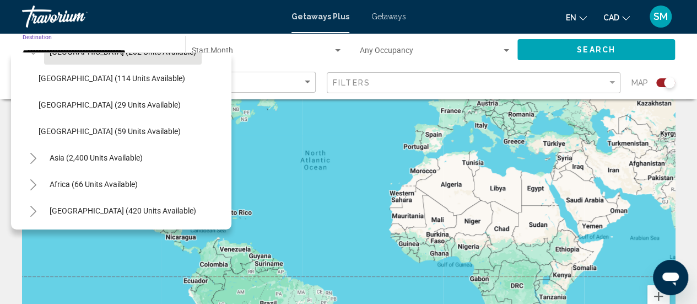
scroll to position [156, 0]
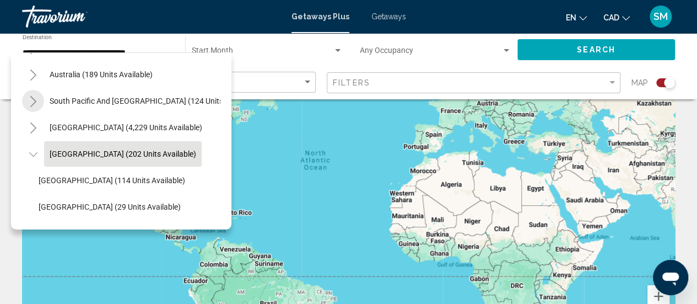
click at [34, 103] on icon "Toggle South Pacific and Oceania (124 units available)" at bounding box center [33, 101] width 6 height 11
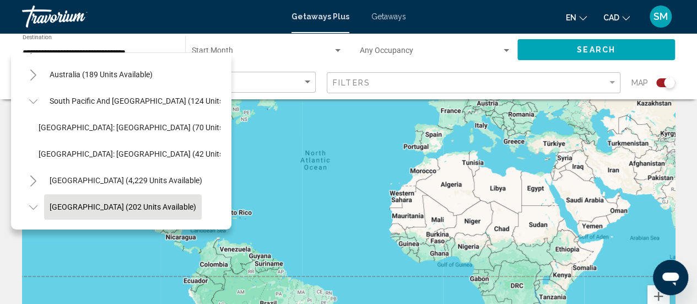
scroll to position [211, 0]
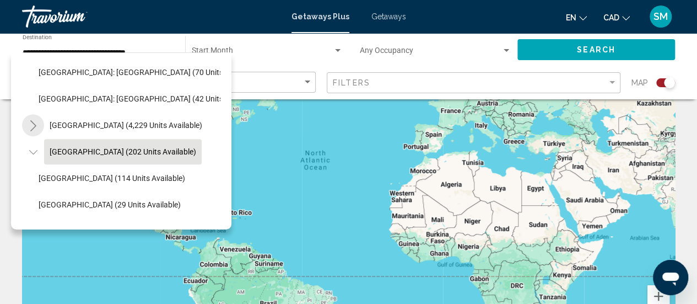
click at [35, 128] on icon "Toggle South America (4,229 units available)" at bounding box center [33, 125] width 8 height 11
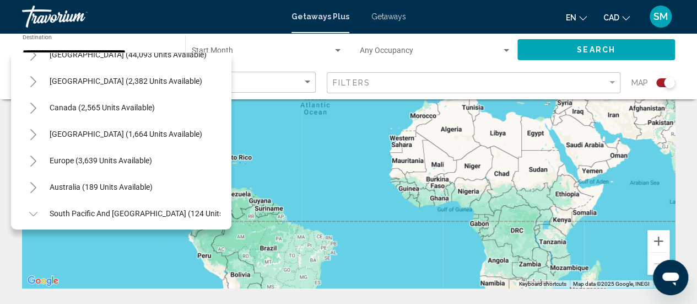
scroll to position [0, 0]
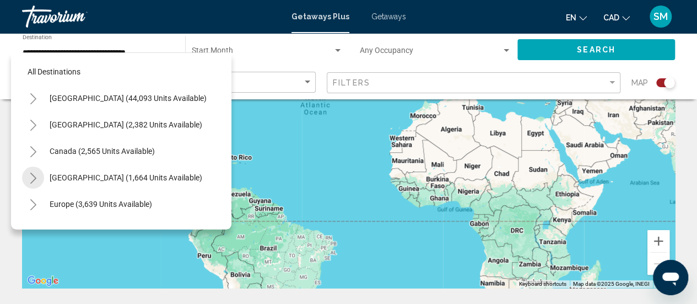
click at [35, 175] on icon "Toggle Caribbean & Atlantic Islands (1,664 units available)" at bounding box center [33, 177] width 8 height 11
click at [37, 147] on button "Toggle Canada (2,565 units available)" at bounding box center [33, 151] width 22 height 22
click at [39, 99] on button "Toggle United States (44,093 units available)" at bounding box center [33, 98] width 22 height 22
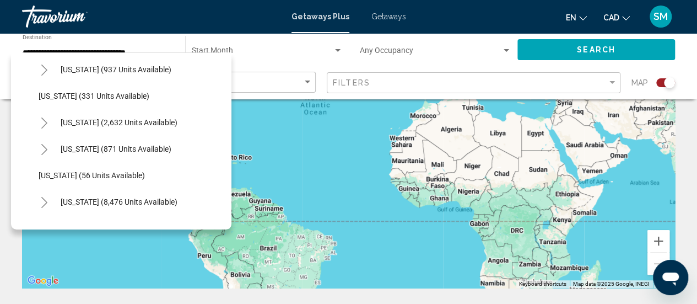
scroll to position [110, 0]
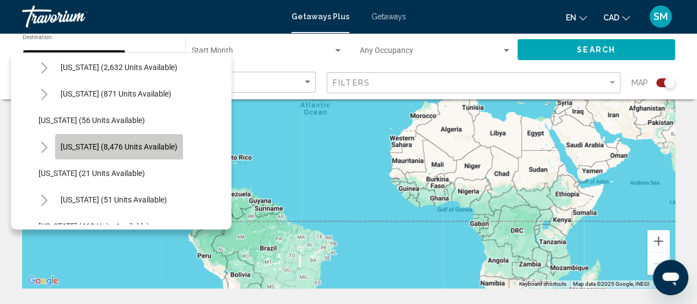
click at [122, 148] on span "[US_STATE] (8,476 units available)" at bounding box center [119, 146] width 117 height 9
type input "**********"
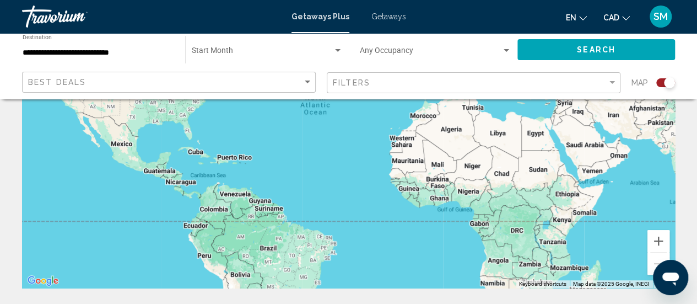
click at [251, 47] on div "Start Month All Start Months" at bounding box center [267, 50] width 151 height 30
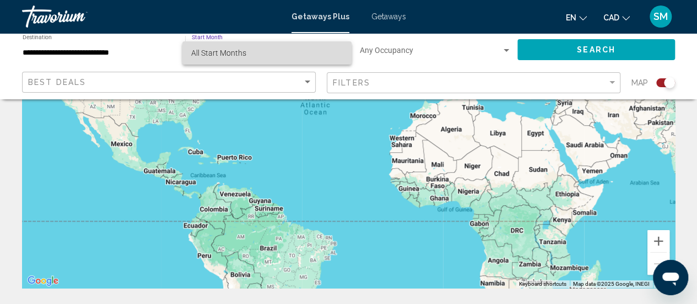
click at [249, 56] on span "All Start Months" at bounding box center [267, 52] width 152 height 23
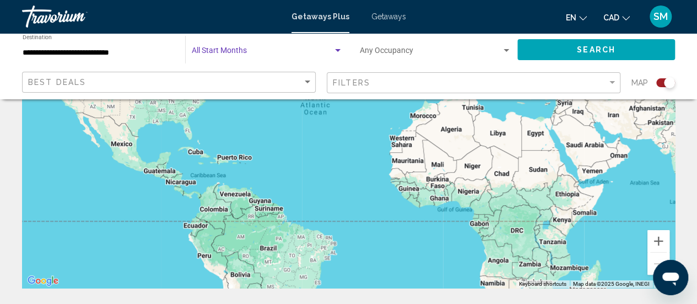
click at [249, 56] on span "Search widget" at bounding box center [262, 52] width 141 height 9
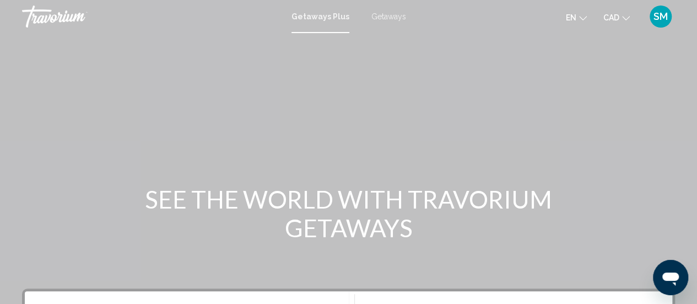
click at [327, 19] on span "Getaways Plus" at bounding box center [321, 16] width 58 height 9
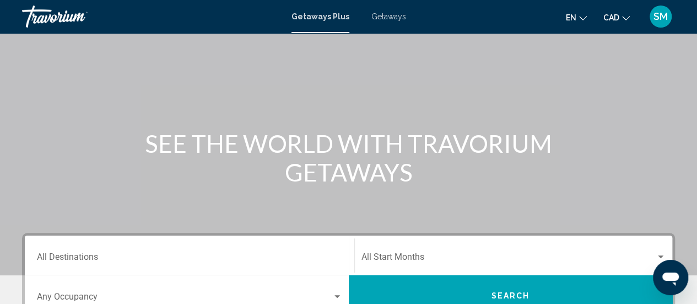
scroll to position [110, 0]
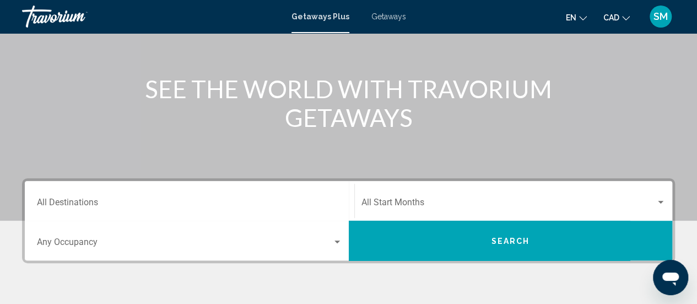
click at [111, 211] on div "Destination All Destinations" at bounding box center [189, 201] width 305 height 35
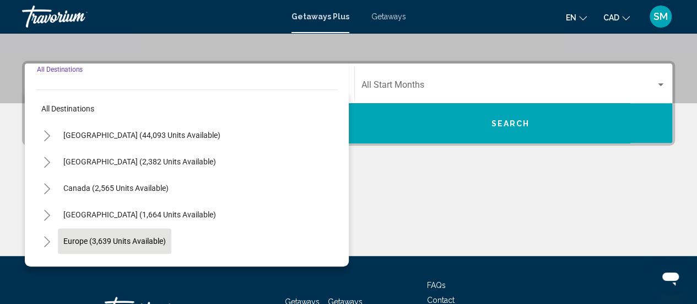
scroll to position [252, 0]
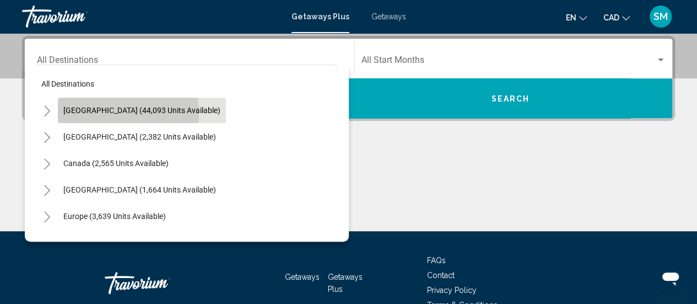
click at [85, 114] on button "[GEOGRAPHIC_DATA] (44,093 units available)" at bounding box center [142, 110] width 168 height 25
type input "**********"
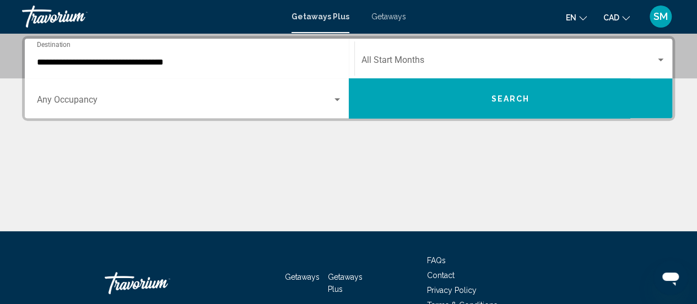
click at [90, 92] on div "Occupancy Any Occupancy" at bounding box center [189, 98] width 305 height 35
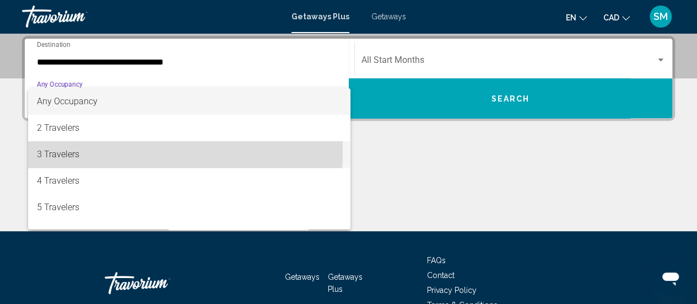
click at [80, 151] on span "3 Travelers" at bounding box center [189, 154] width 305 height 26
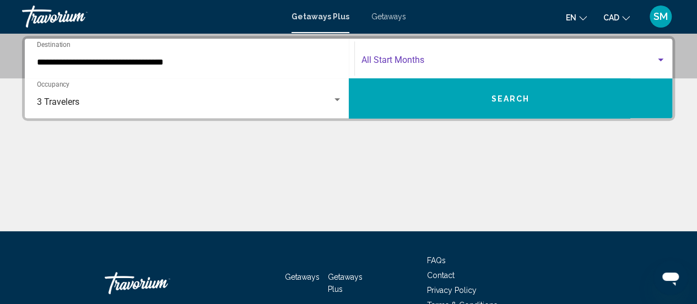
click at [397, 60] on span "Search widget" at bounding box center [509, 62] width 295 height 10
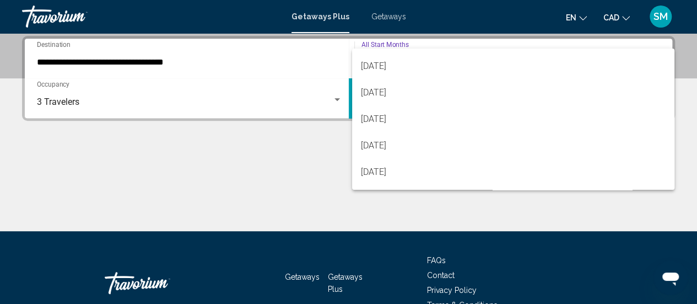
scroll to position [229, 0]
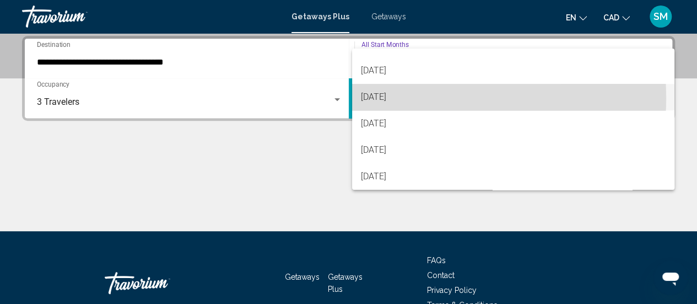
click at [403, 98] on span "[DATE]" at bounding box center [513, 97] width 305 height 26
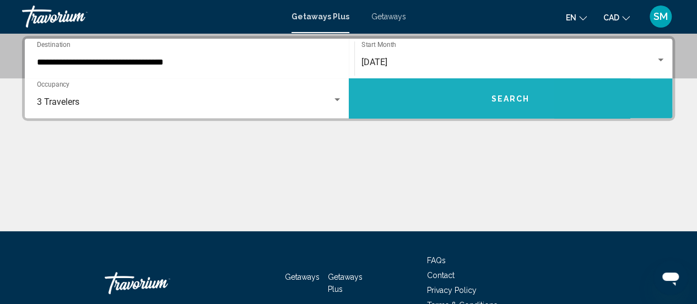
click at [403, 98] on button "Search" at bounding box center [511, 98] width 324 height 40
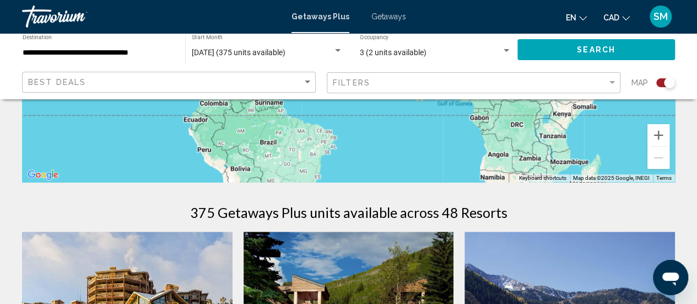
scroll to position [276, 0]
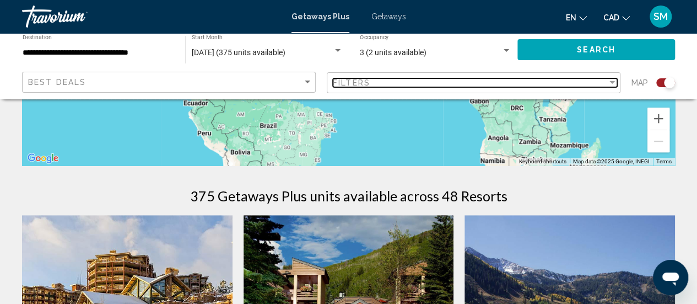
click at [336, 78] on span "Filters" at bounding box center [351, 82] width 37 height 9
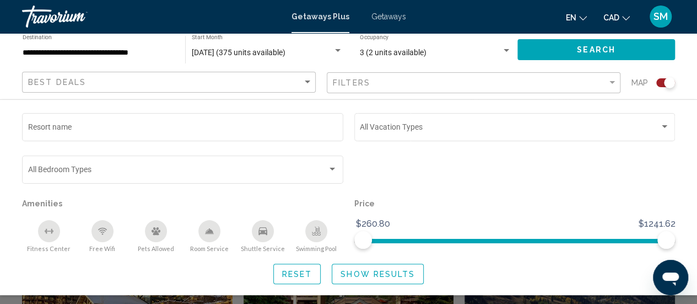
click at [336, 77] on div "Filters" at bounding box center [475, 83] width 284 height 20
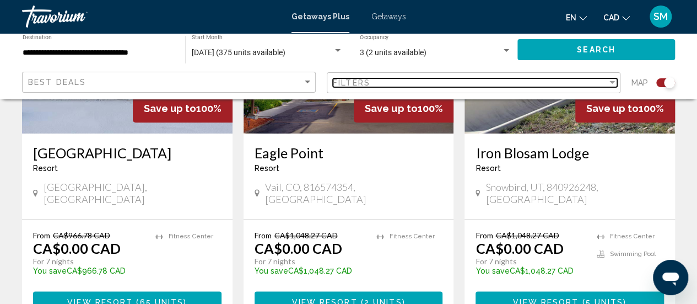
scroll to position [551, 0]
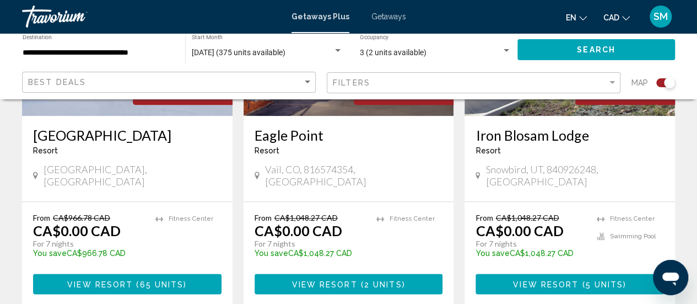
click at [190, 155] on div "Resort - This is an adults only resort" at bounding box center [127, 150] width 188 height 9
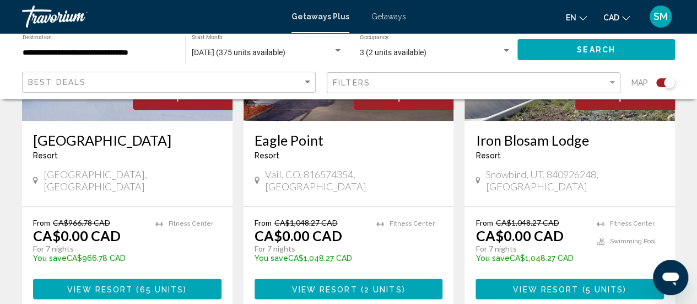
scroll to position [606, 0]
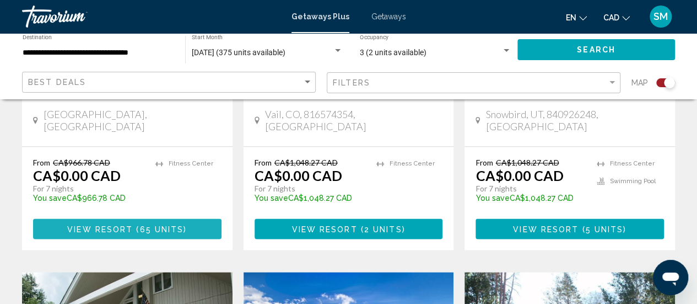
click at [137, 230] on span "( 65 units )" at bounding box center [160, 228] width 54 height 9
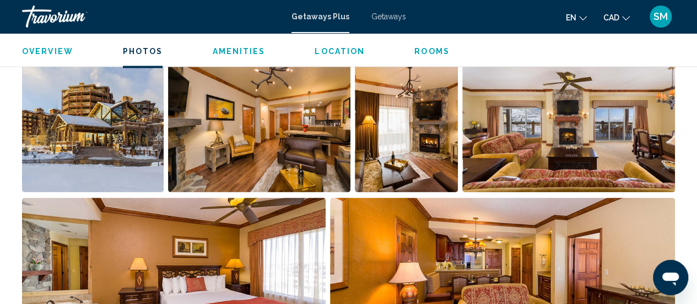
scroll to position [827, 0]
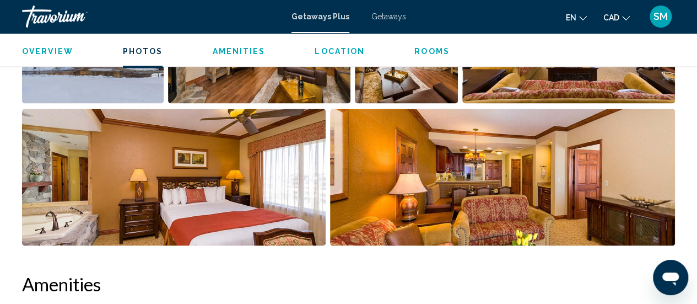
click at [333, 48] on span "Location" at bounding box center [340, 51] width 50 height 9
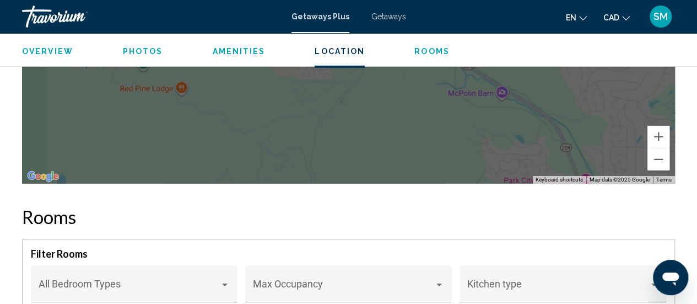
scroll to position [1824, 0]
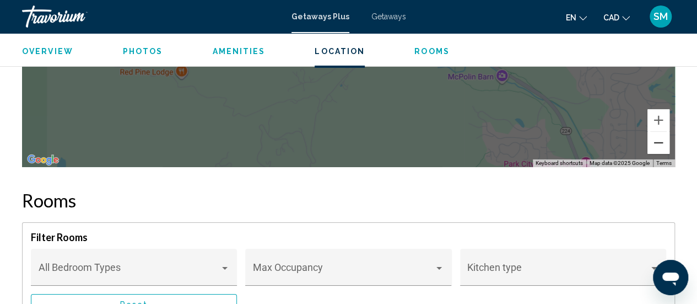
click at [661, 132] on button "Zoom out" at bounding box center [659, 143] width 22 height 22
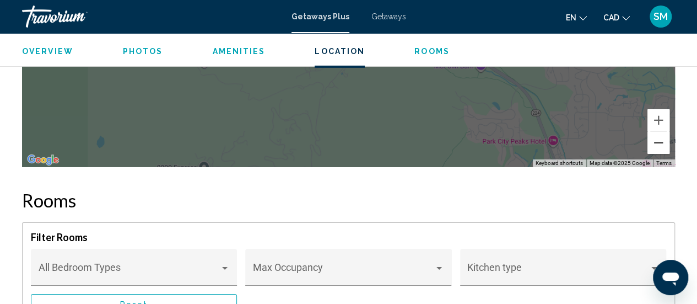
click at [661, 132] on button "Zoom out" at bounding box center [659, 143] width 22 height 22
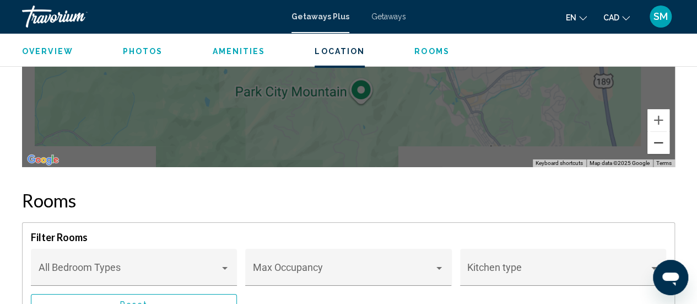
click at [661, 132] on button "Zoom out" at bounding box center [659, 143] width 22 height 22
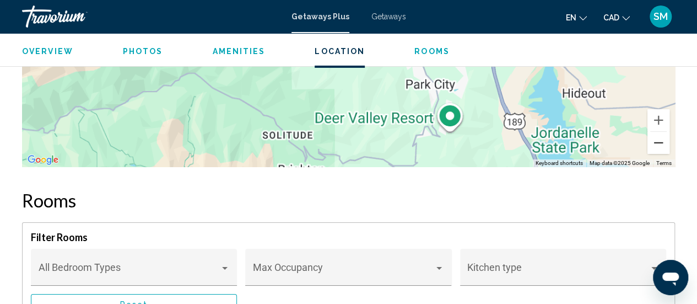
click at [661, 132] on button "Zoom out" at bounding box center [659, 143] width 22 height 22
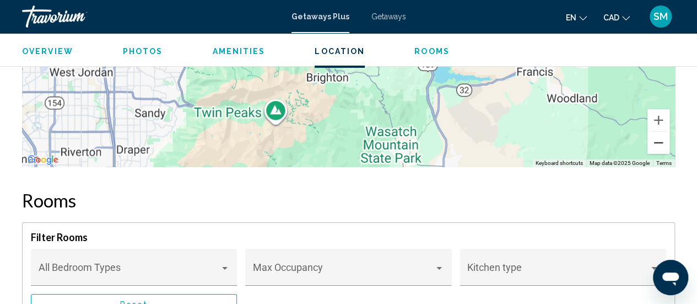
click at [661, 132] on button "Zoom out" at bounding box center [659, 143] width 22 height 22
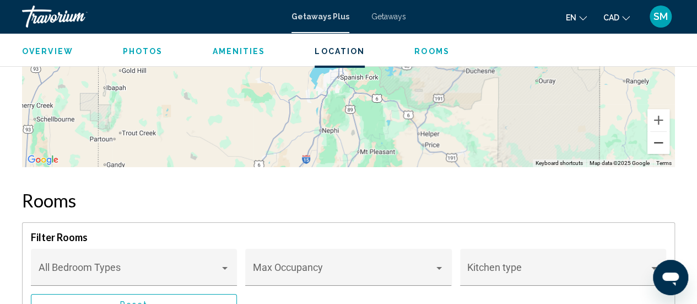
click at [661, 132] on button "Zoom out" at bounding box center [659, 143] width 22 height 22
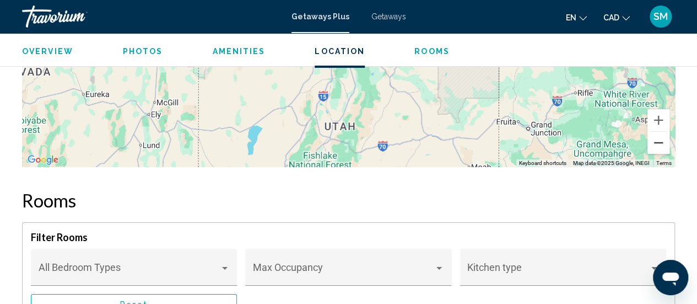
click at [661, 132] on button "Zoom out" at bounding box center [659, 143] width 22 height 22
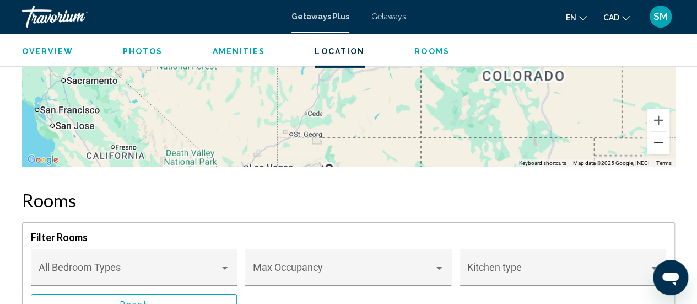
click at [661, 132] on button "Zoom out" at bounding box center [659, 143] width 22 height 22
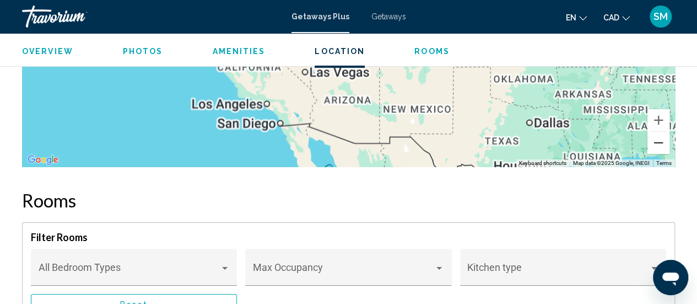
click at [661, 132] on button "Zoom out" at bounding box center [659, 143] width 22 height 22
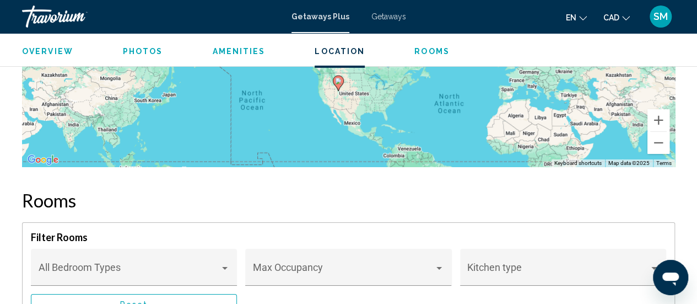
drag, startPoint x: 444, startPoint y: 93, endPoint x: 433, endPoint y: 182, distance: 90.4
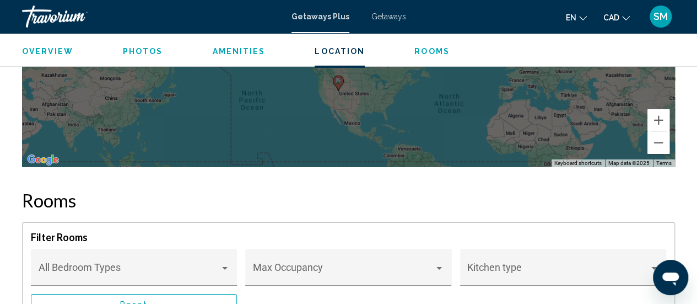
scroll to position [1769, 0]
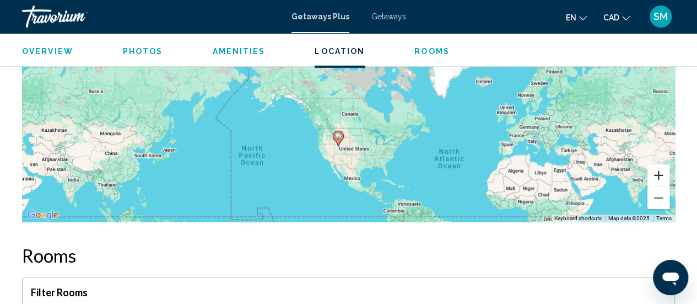
click at [659, 164] on button "Zoom in" at bounding box center [659, 175] width 22 height 22
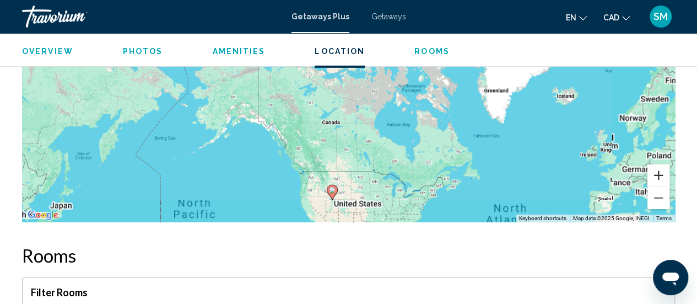
click at [659, 164] on button "Zoom in" at bounding box center [659, 175] width 22 height 22
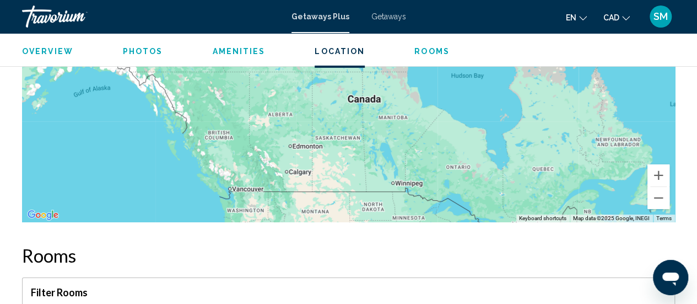
drag, startPoint x: 424, startPoint y: 123, endPoint x: 435, endPoint y: 14, distance: 110.3
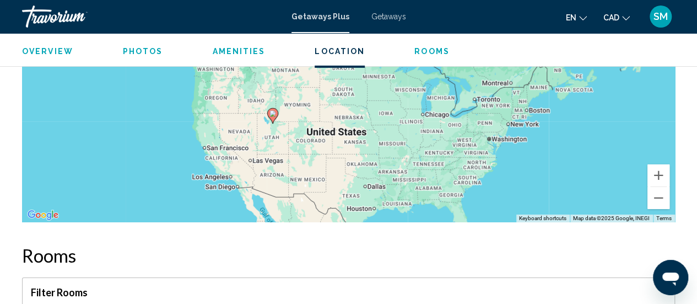
drag, startPoint x: 441, startPoint y: 188, endPoint x: 401, endPoint y: 51, distance: 142.9
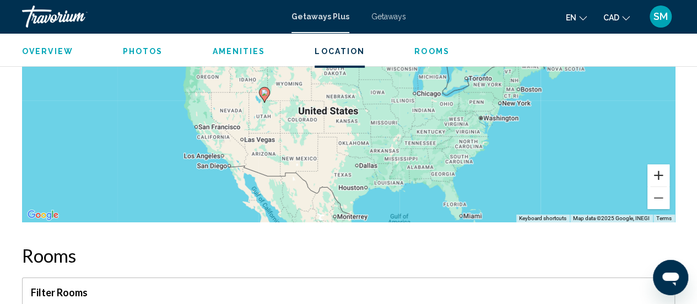
click at [657, 166] on button "Zoom in" at bounding box center [659, 175] width 22 height 22
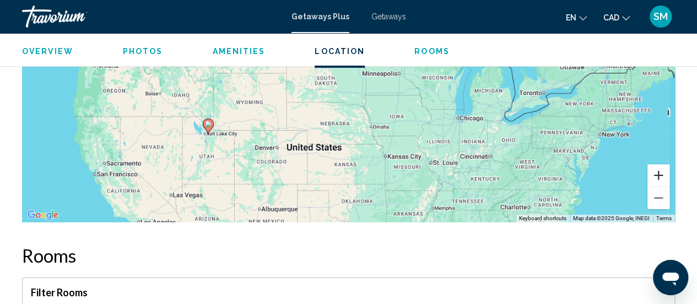
drag, startPoint x: 657, startPoint y: 163, endPoint x: 576, endPoint y: 179, distance: 82.7
click at [657, 165] on button "Zoom in" at bounding box center [659, 175] width 22 height 22
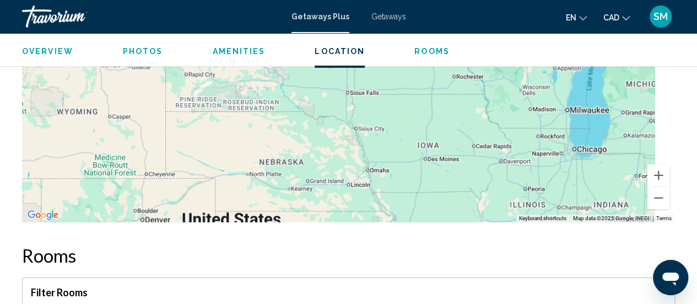
drag, startPoint x: 499, startPoint y: 125, endPoint x: 400, endPoint y: 23, distance: 142.6
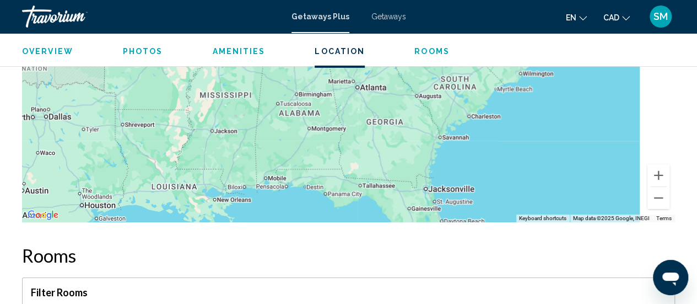
drag, startPoint x: 482, startPoint y: 121, endPoint x: 409, endPoint y: 53, distance: 99.5
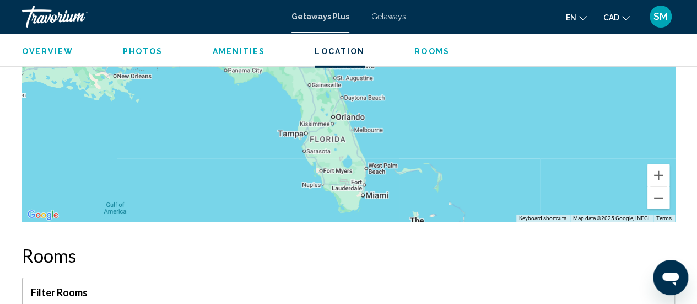
drag, startPoint x: 444, startPoint y: 143, endPoint x: 454, endPoint y: 126, distance: 19.6
click at [454, 126] on div "Main content" at bounding box center [348, 56] width 653 height 331
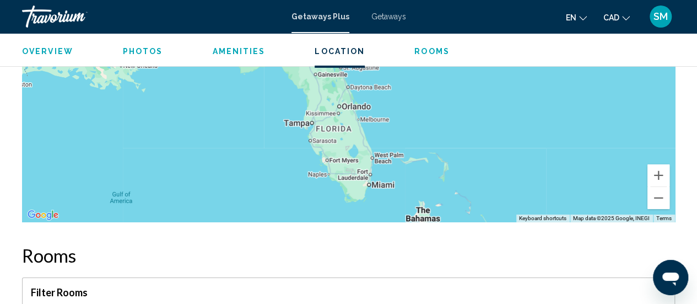
click at [377, 172] on div "Main content" at bounding box center [348, 56] width 653 height 331
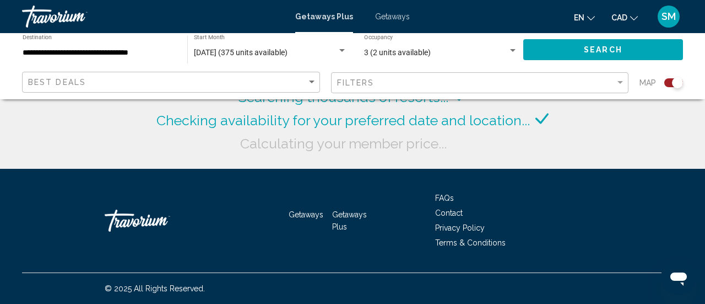
click at [147, 55] on input "**********" at bounding box center [100, 52] width 154 height 9
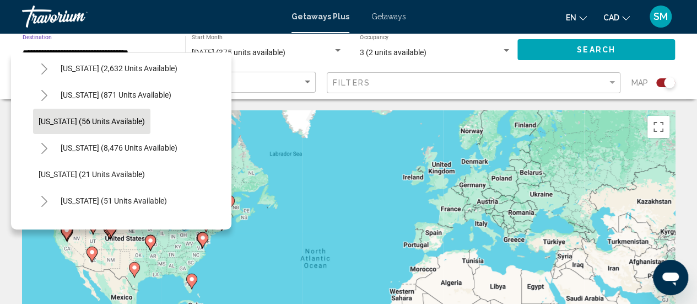
scroll to position [110, 0]
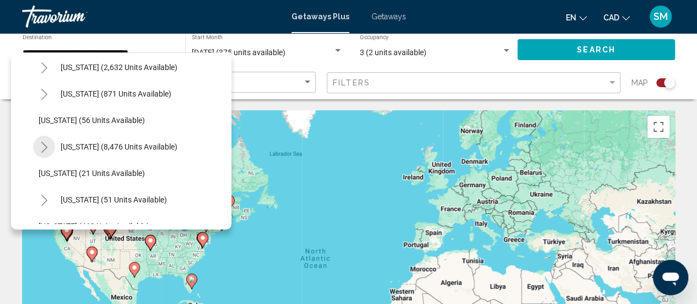
click at [45, 146] on icon "Toggle Florida (8,476 units available)" at bounding box center [44, 147] width 8 height 11
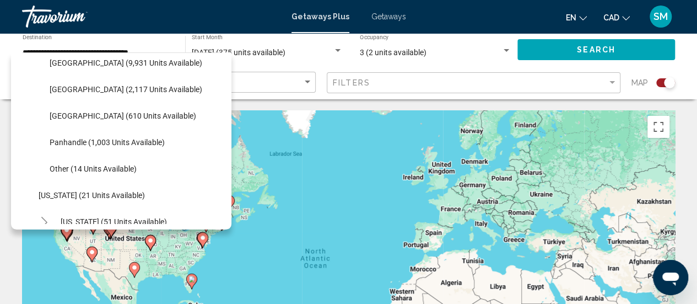
scroll to position [165, 0]
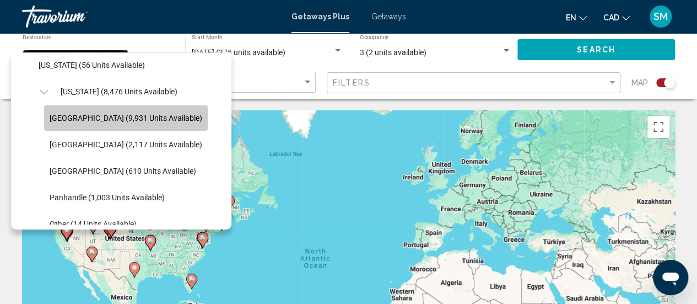
click at [174, 122] on span "[GEOGRAPHIC_DATA] (9,931 units available)" at bounding box center [126, 118] width 153 height 9
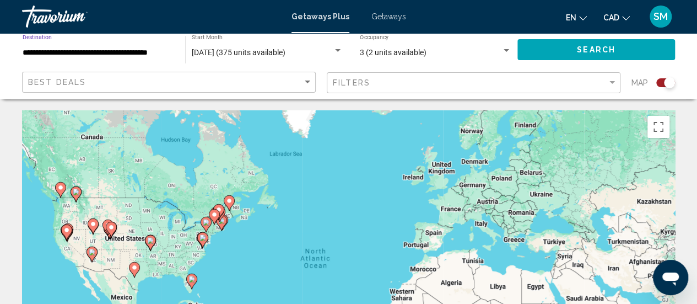
click at [91, 52] on input "**********" at bounding box center [99, 52] width 152 height 9
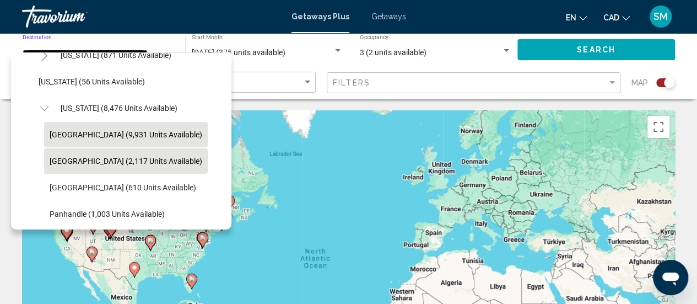
scroll to position [204, 0]
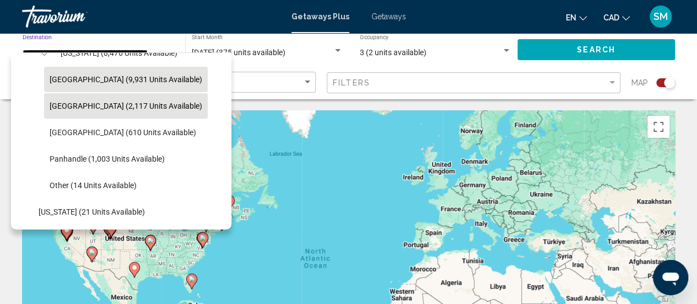
click at [145, 103] on span "[GEOGRAPHIC_DATA] (2,117 units available)" at bounding box center [126, 105] width 153 height 9
type input "**********"
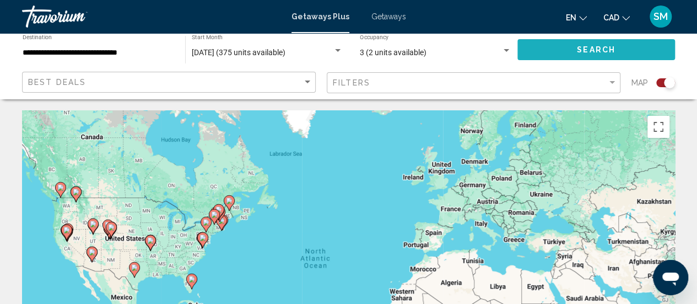
click at [549, 52] on button "Search" at bounding box center [596, 49] width 158 height 20
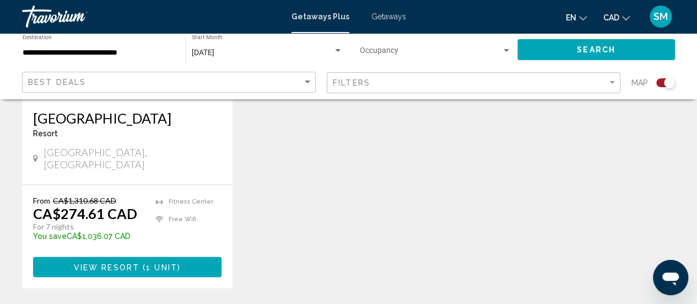
scroll to position [551, 0]
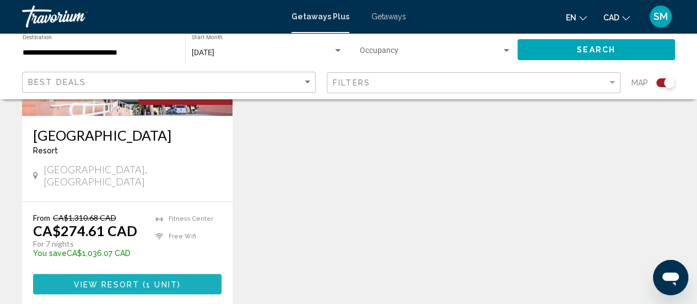
click at [142, 279] on span "Main content" at bounding box center [140, 283] width 3 height 9
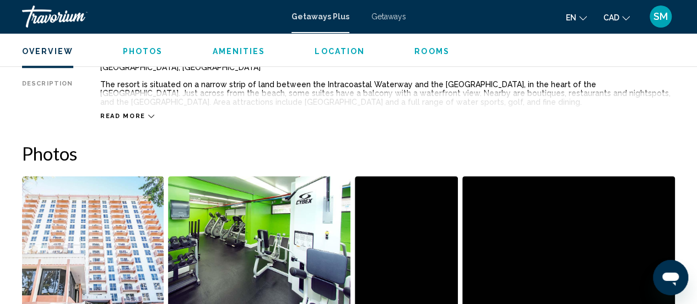
scroll to position [639, 0]
